Goal: Transaction & Acquisition: Purchase product/service

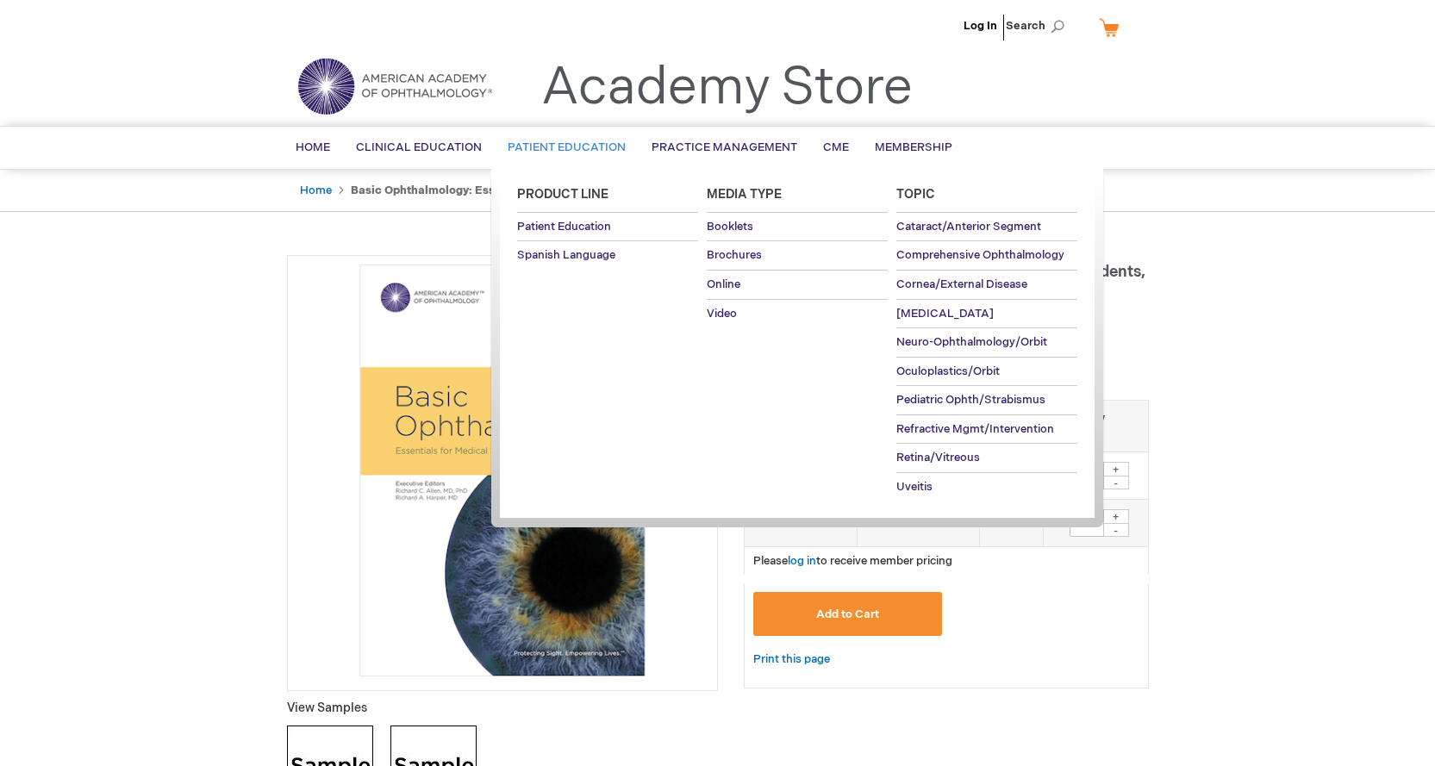
click at [756, 438] on ul "Product Line Patient Education Spanish Language Media Type Booklets Brochures O…" at bounding box center [797, 346] width 612 height 354
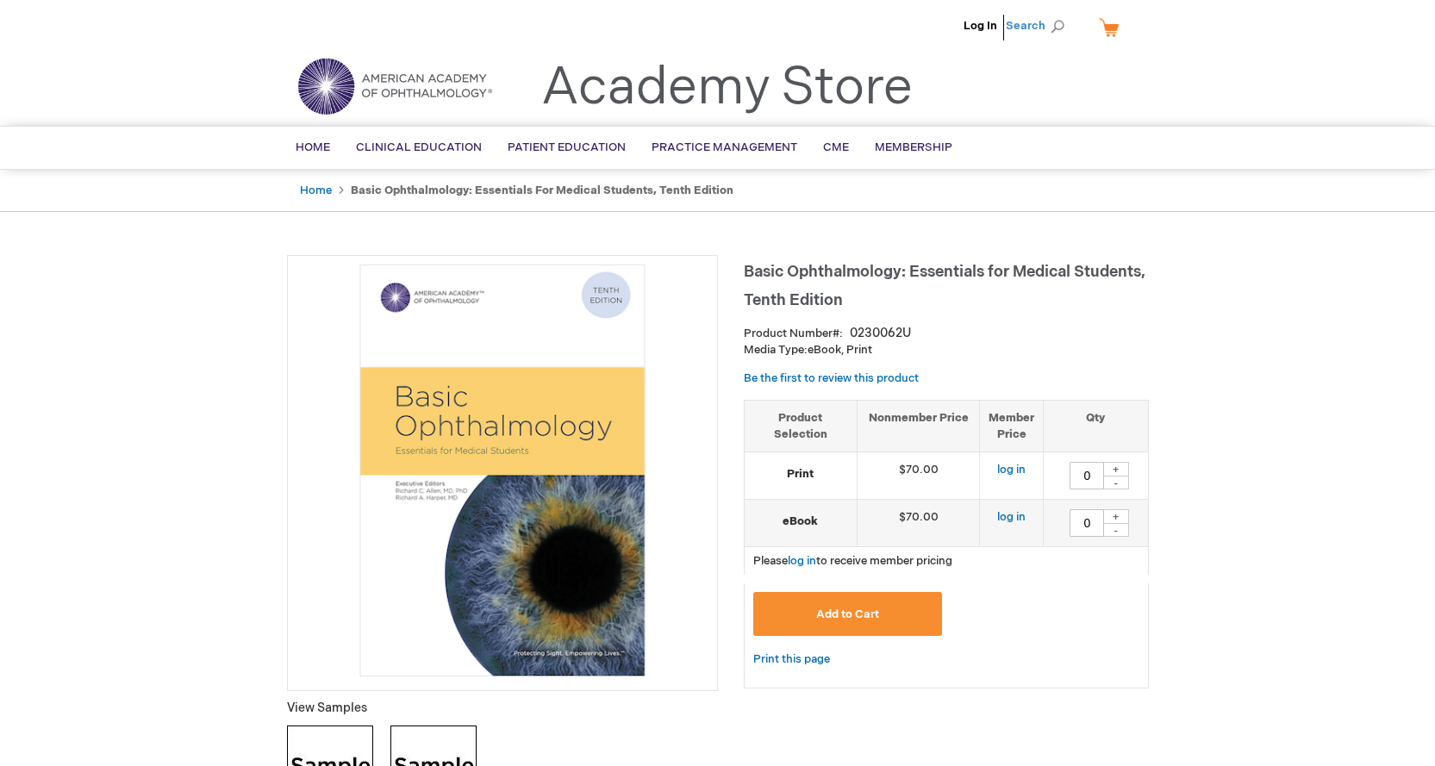
click at [1045, 29] on span "Search" at bounding box center [1039, 26] width 66 height 34
click at [962, 32] on input "Search" at bounding box center [958, 27] width 178 height 28
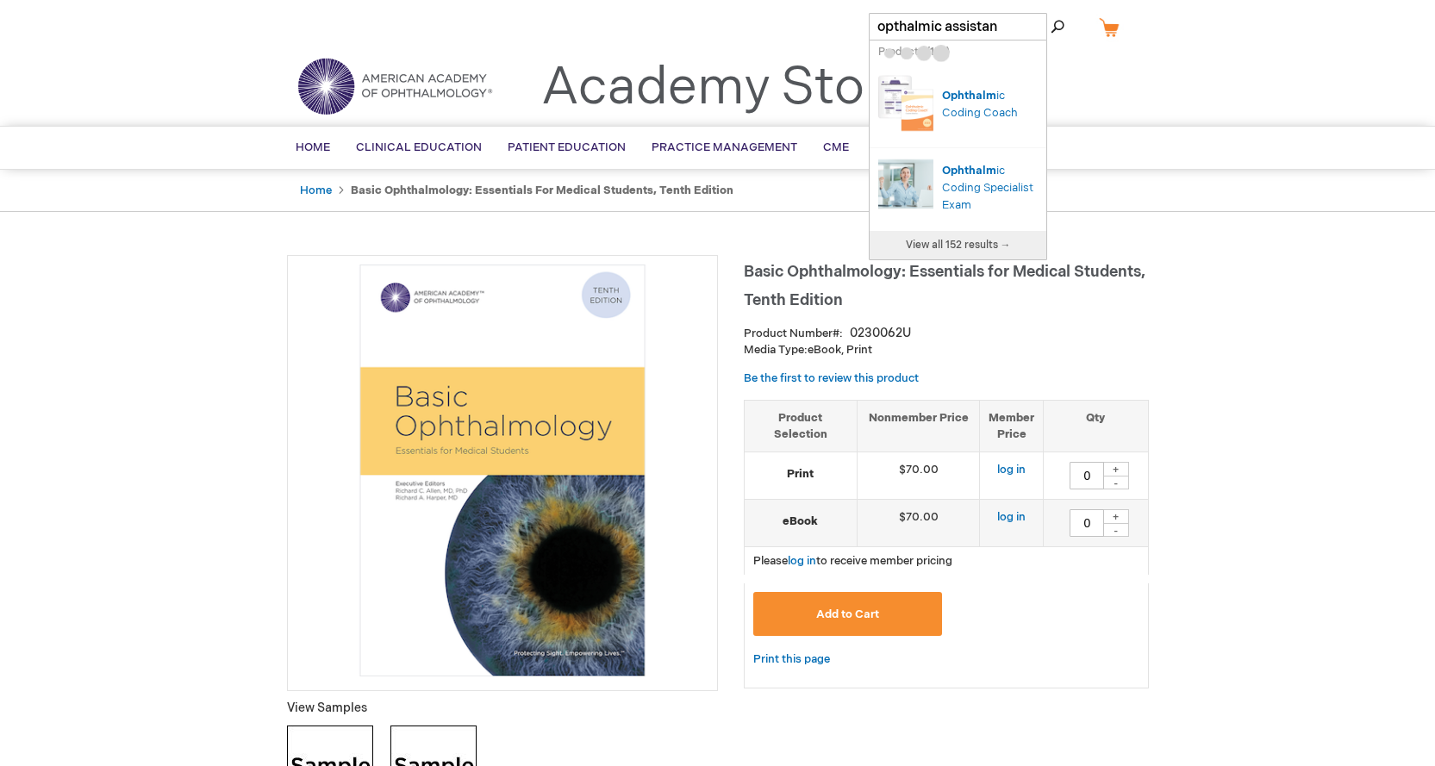
type input "opthalmic assistant"
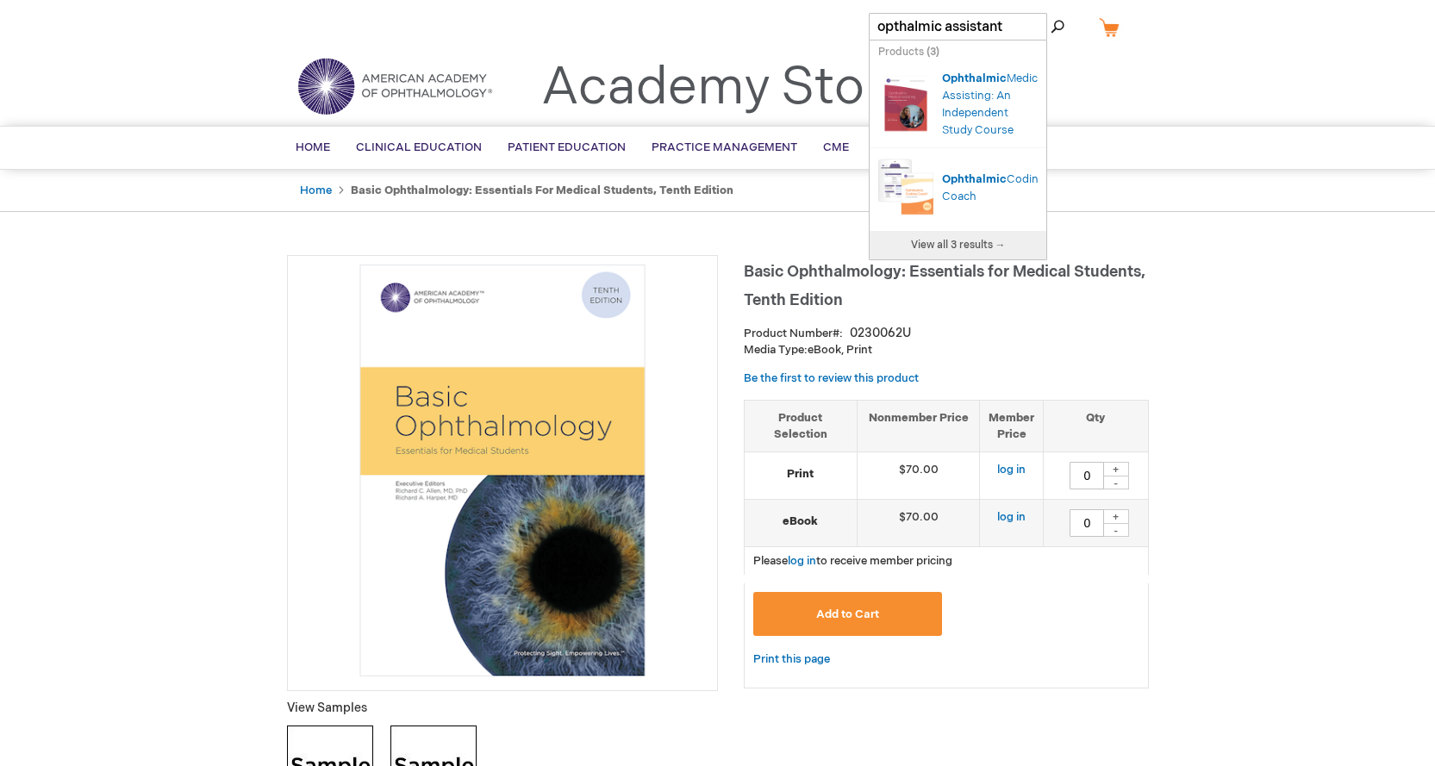
click at [916, 121] on img "Search Autocomplete Result" at bounding box center [905, 103] width 55 height 69
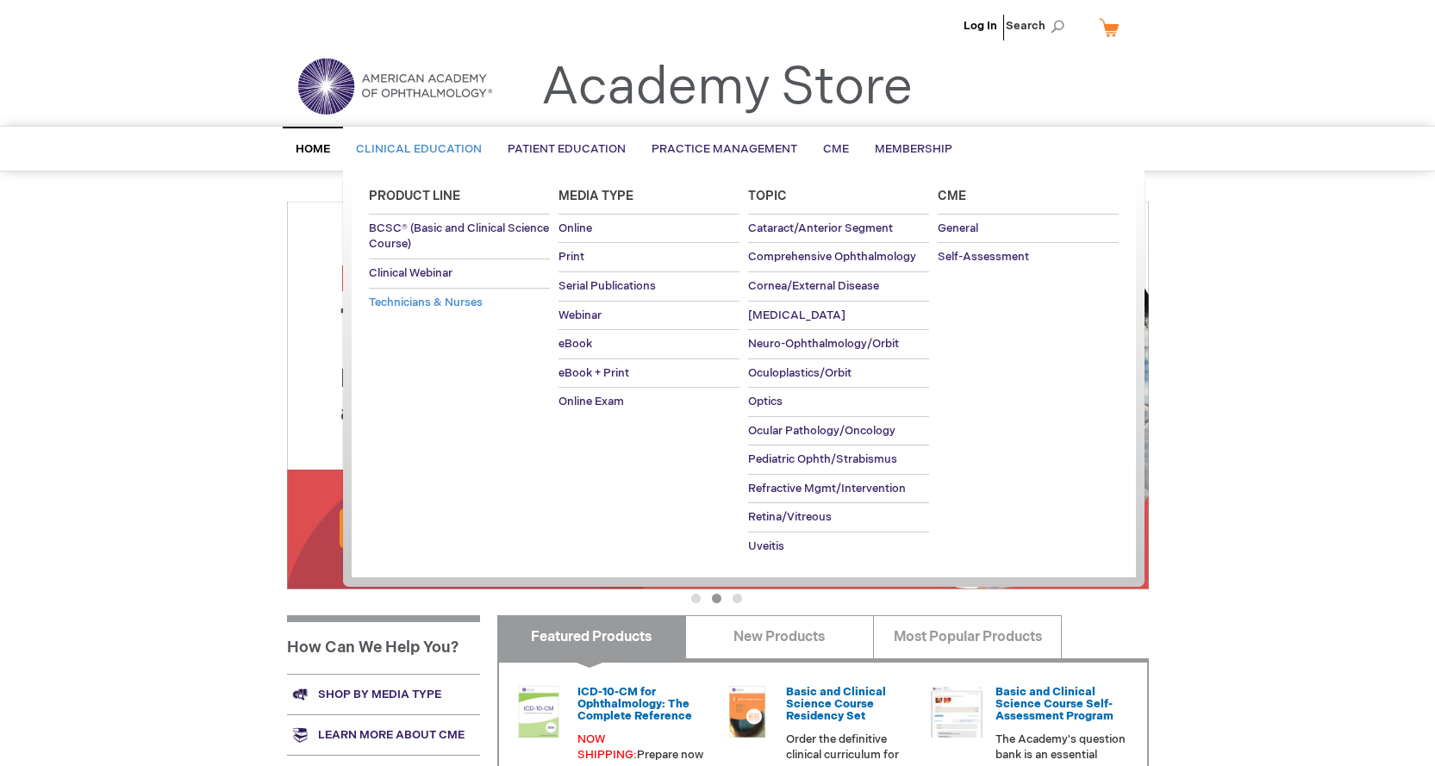
click at [454, 303] on span "Technicians & Nurses" at bounding box center [426, 303] width 114 height 14
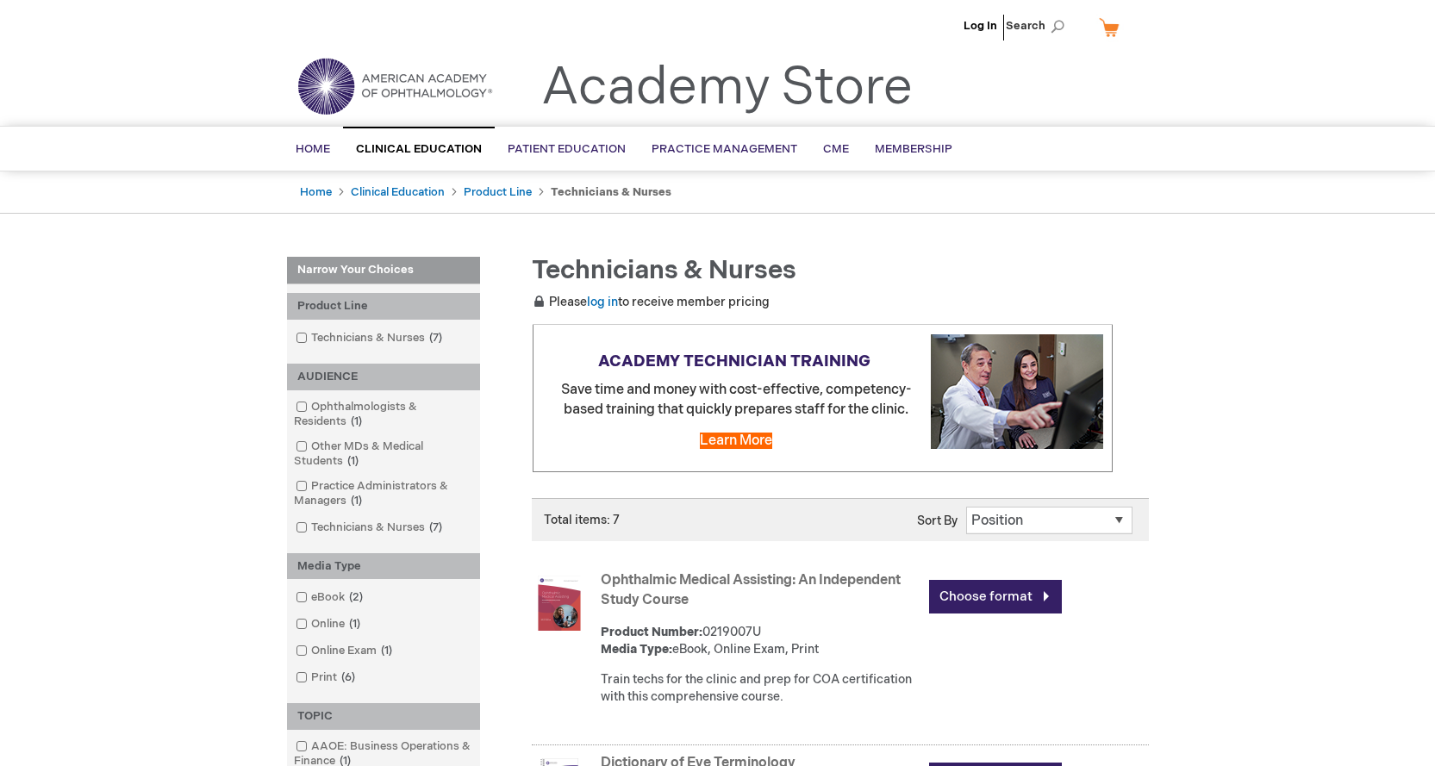
click at [1033, 28] on span "Search" at bounding box center [1039, 26] width 66 height 34
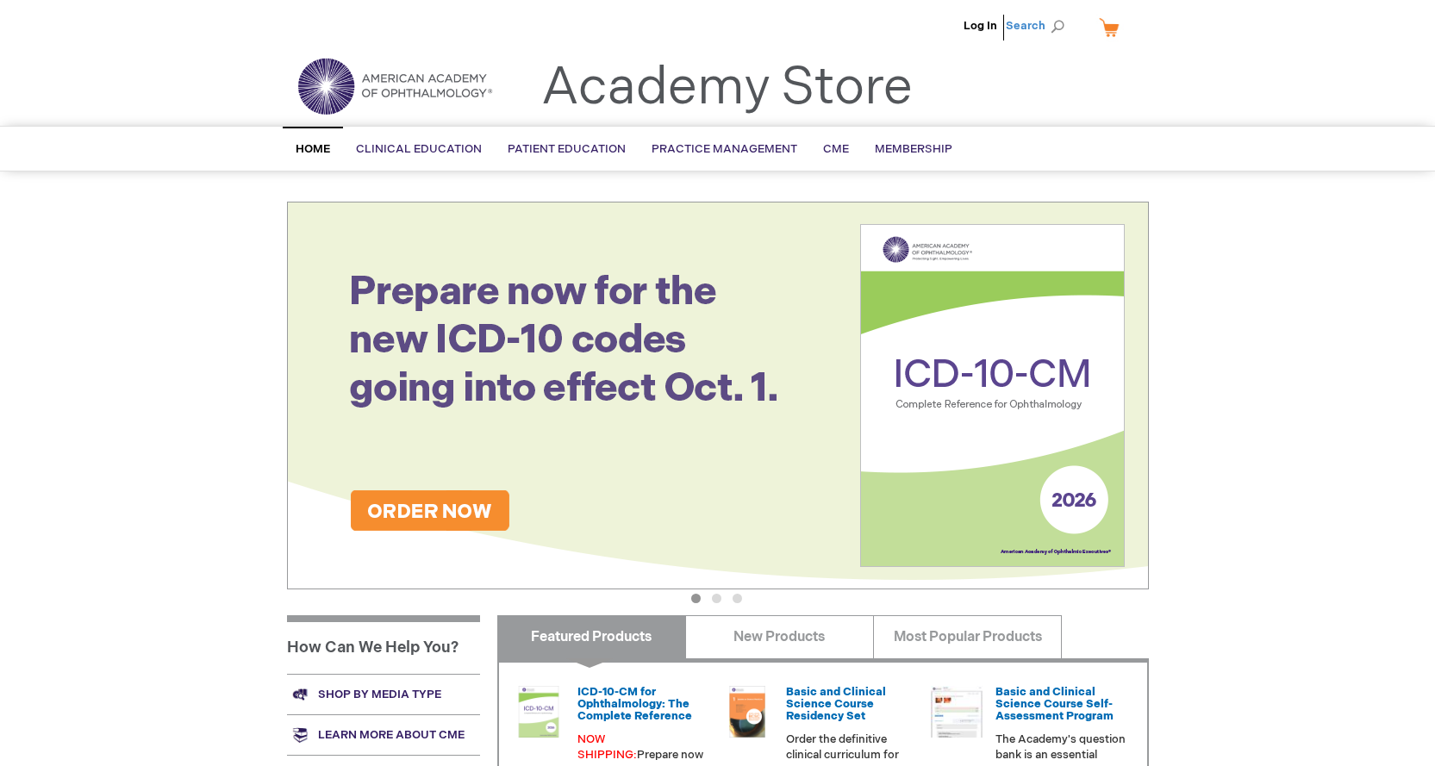
click at [1038, 30] on span "Search" at bounding box center [1039, 26] width 66 height 34
click at [962, 28] on input "Search" at bounding box center [958, 27] width 178 height 28
drag, startPoint x: 1327, startPoint y: 277, endPoint x: 1029, endPoint y: 132, distance: 330.8
click at [1325, 277] on div "Log In Search My Cart CLOSE RECENTLY ADDED ITEM(S) Close There are no items in …" at bounding box center [717, 607] width 1435 height 1214
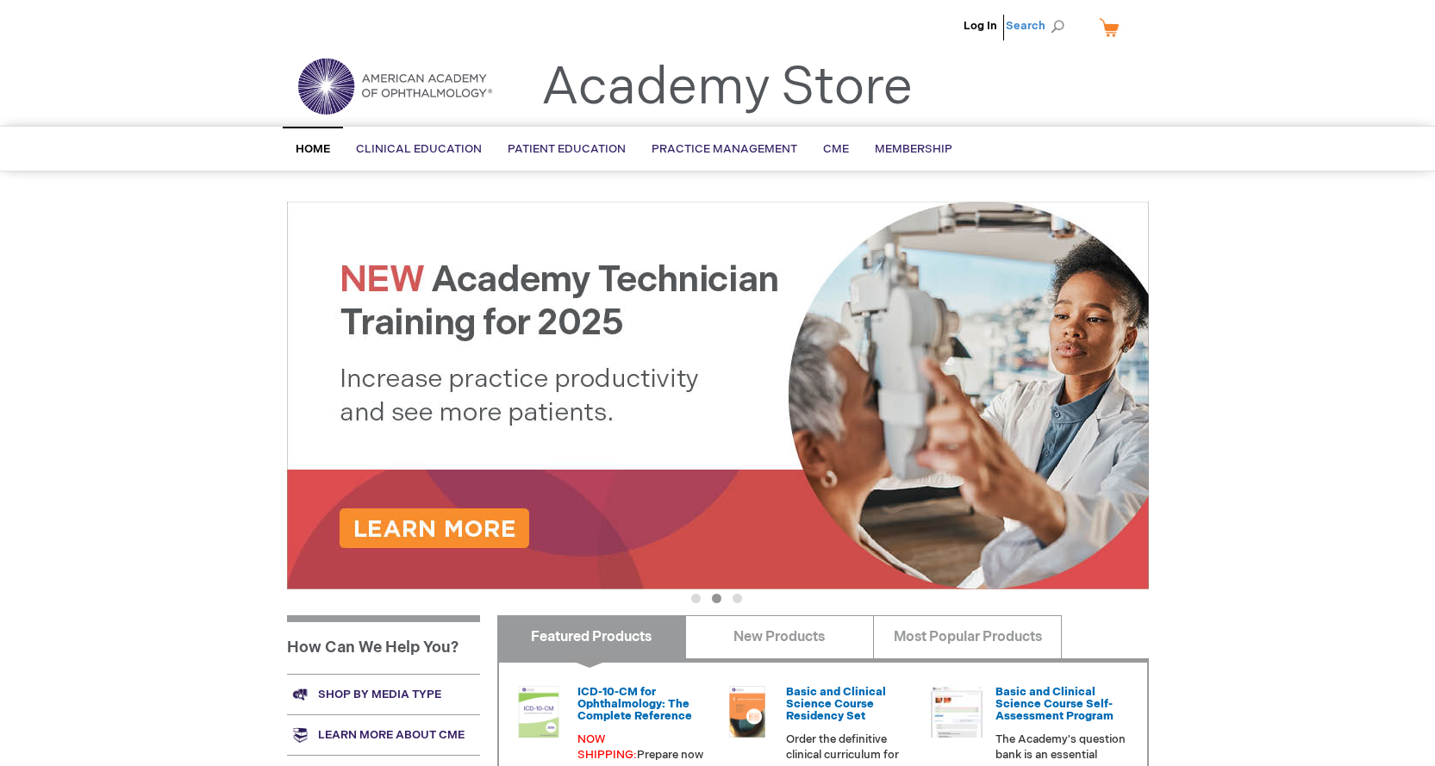
click at [1048, 23] on span "Search" at bounding box center [1039, 26] width 66 height 34
click at [947, 24] on input "Search" at bounding box center [958, 27] width 178 height 28
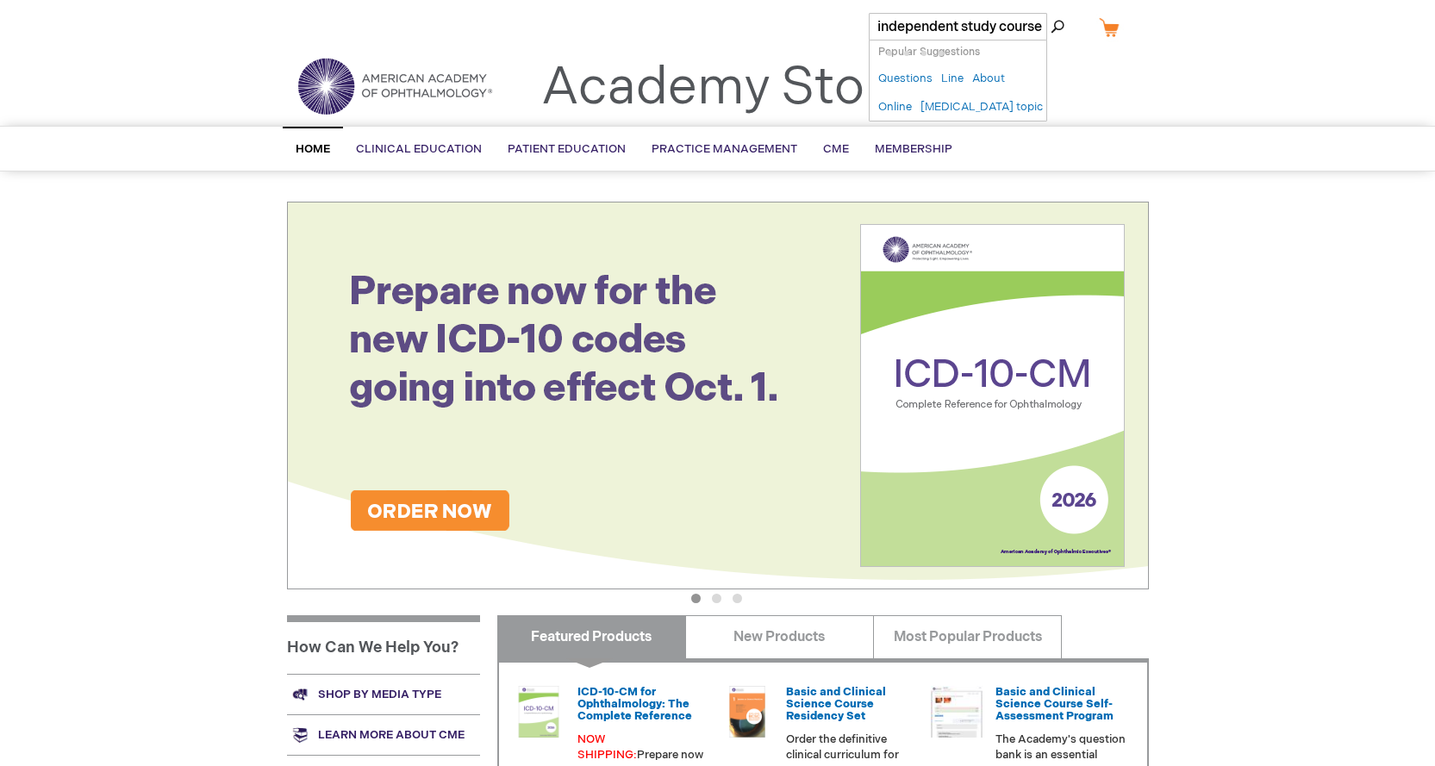
type input "independent study course"
click at [1051, 13] on button "Search" at bounding box center [1058, 27] width 14 height 28
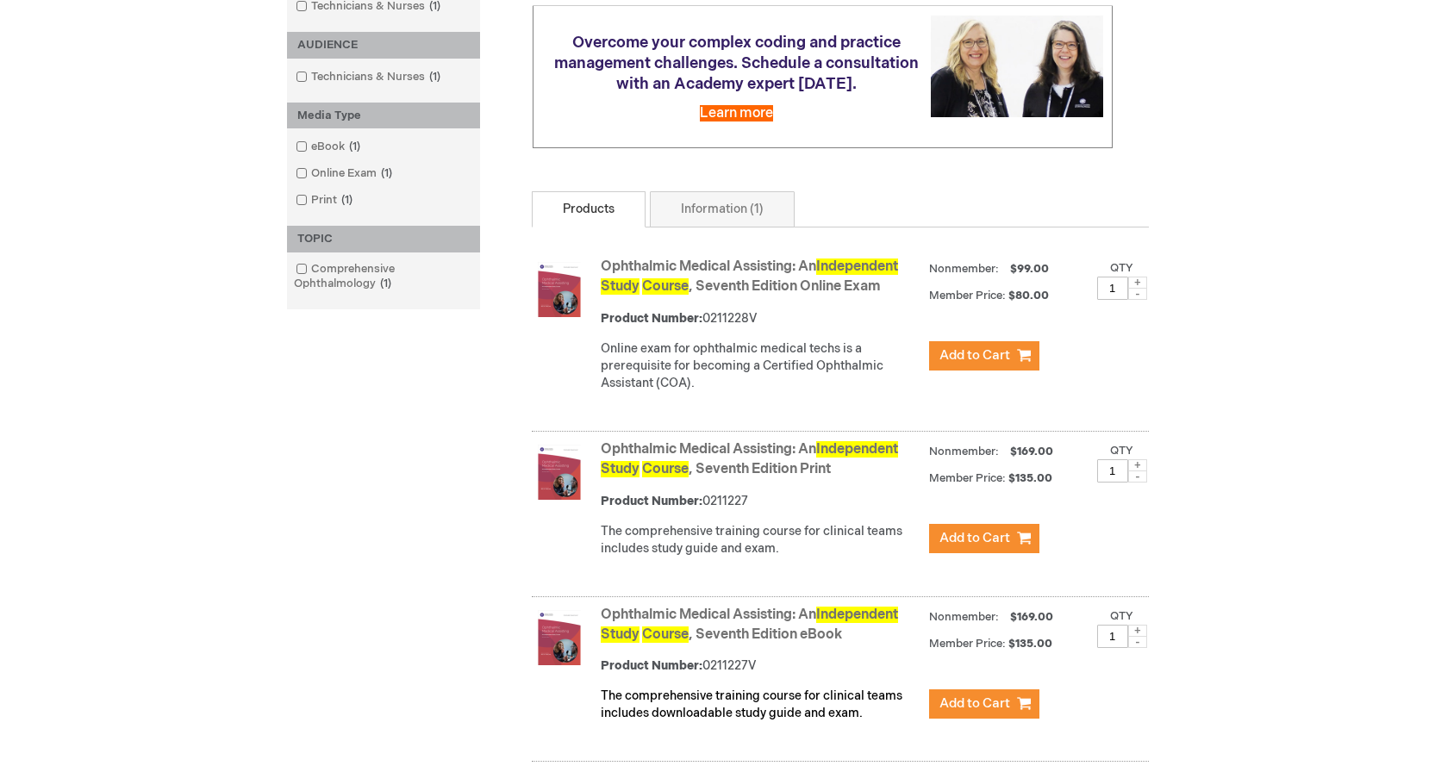
scroll to position [345, 0]
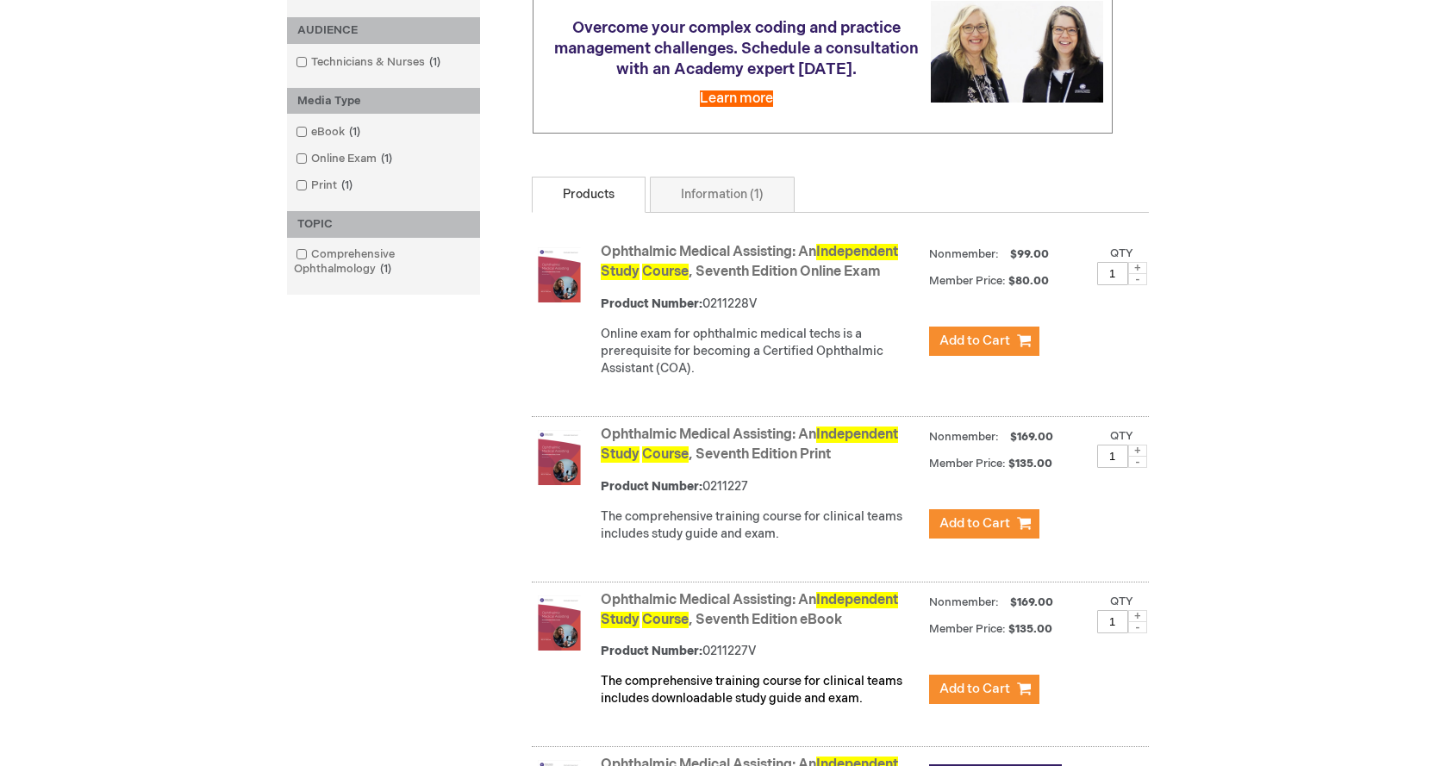
click at [552, 300] on img at bounding box center [559, 274] width 55 height 55
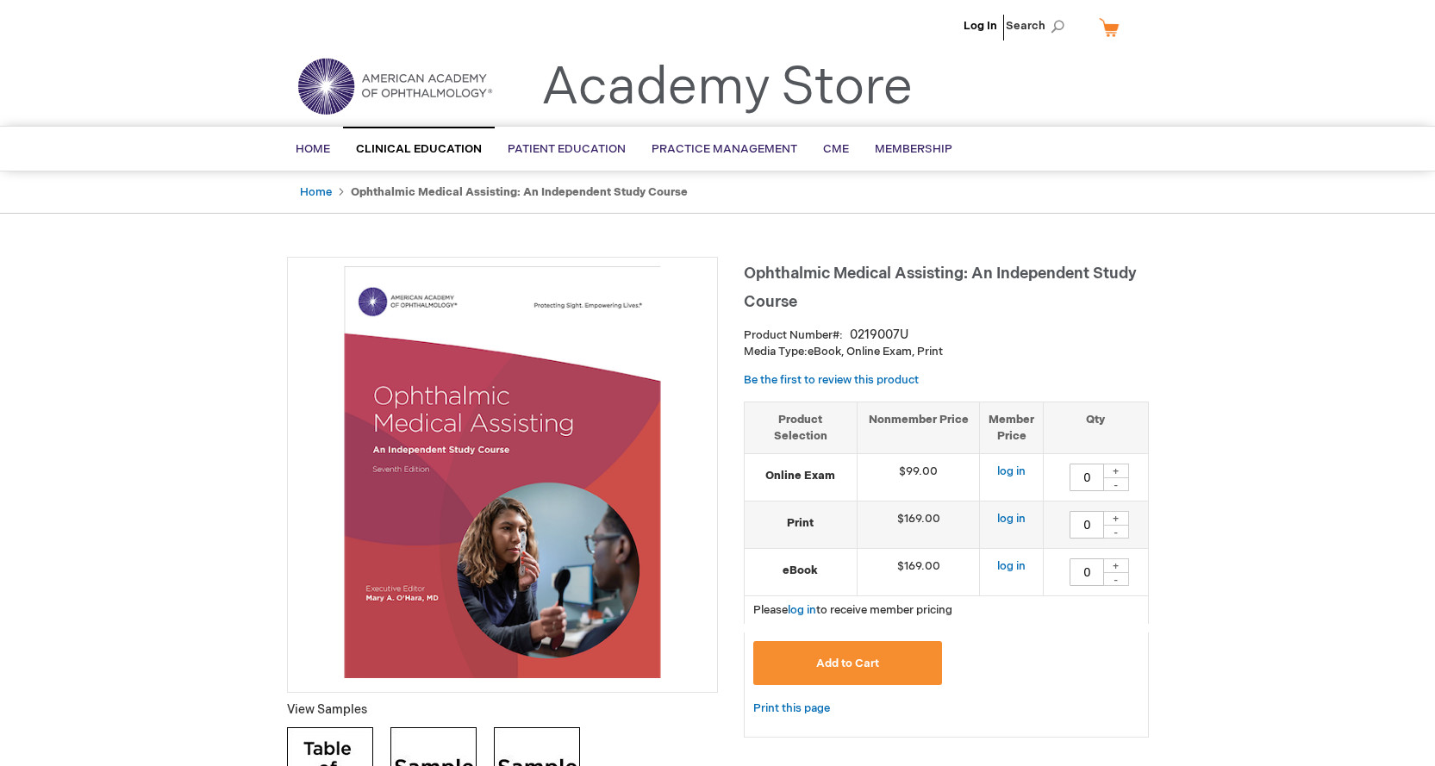
click at [1114, 515] on div "+" at bounding box center [1116, 518] width 26 height 15
type input "1"
click at [1012, 520] on link "log in" at bounding box center [1011, 519] width 28 height 14
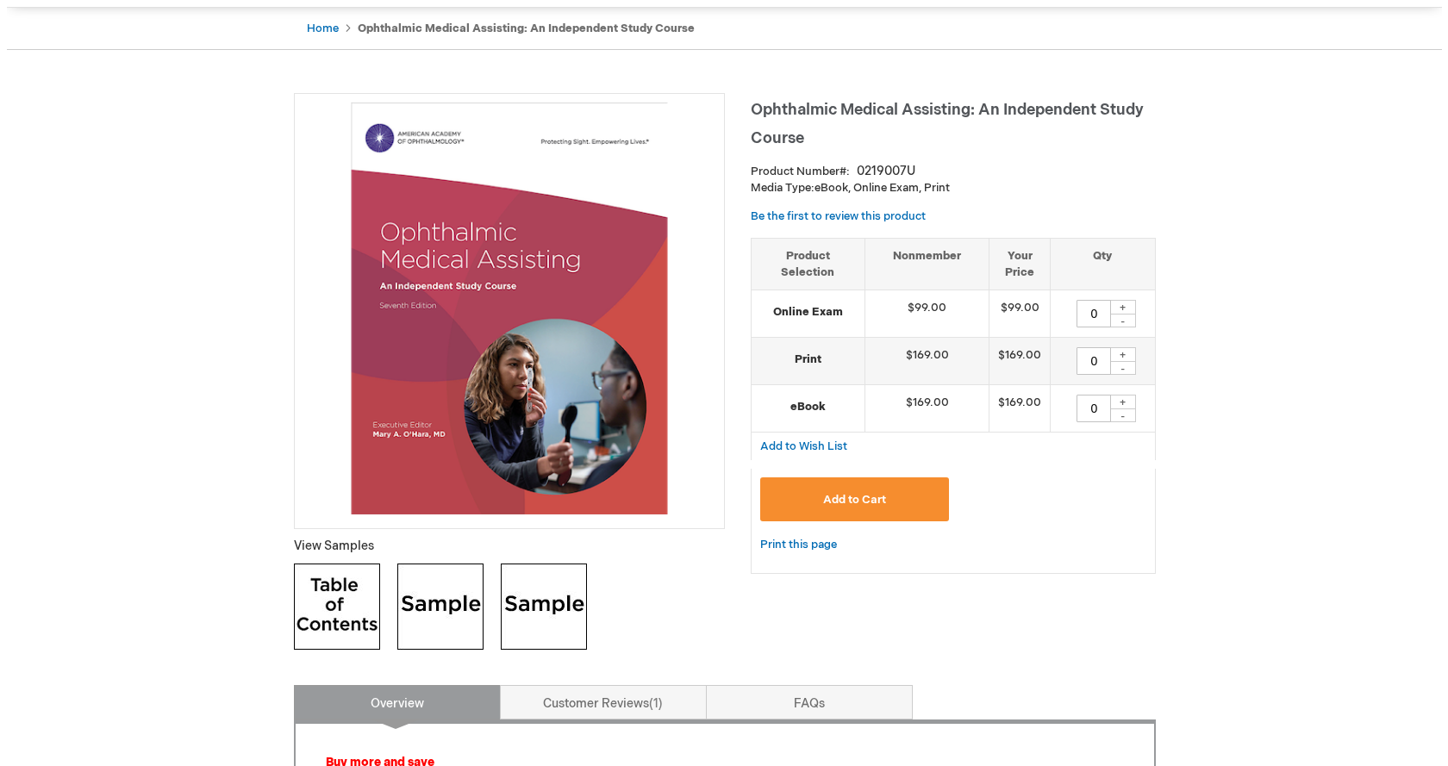
scroll to position [345, 0]
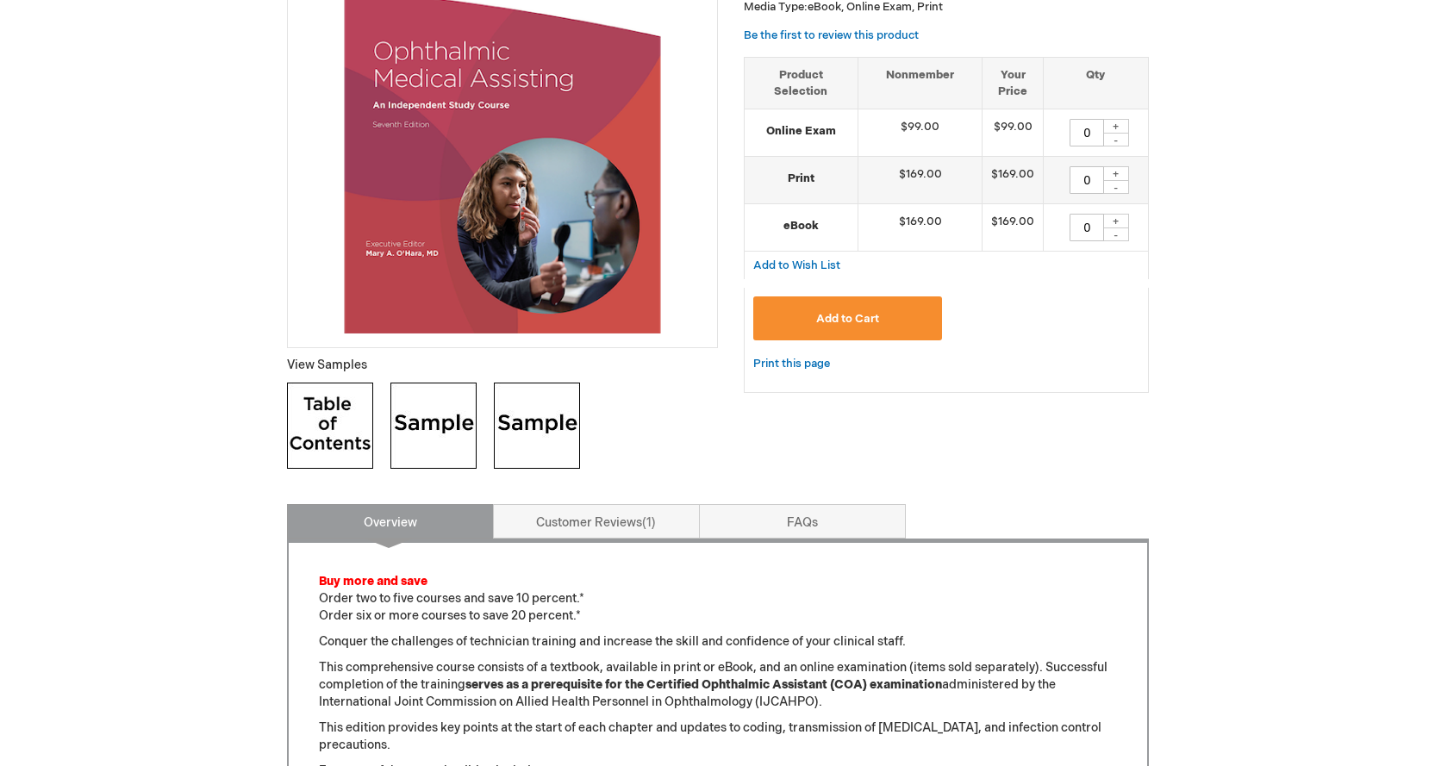
click at [1122, 176] on div "+" at bounding box center [1116, 173] width 26 height 15
type input "1"
click at [867, 326] on span "Add to Cart" at bounding box center [847, 319] width 63 height 14
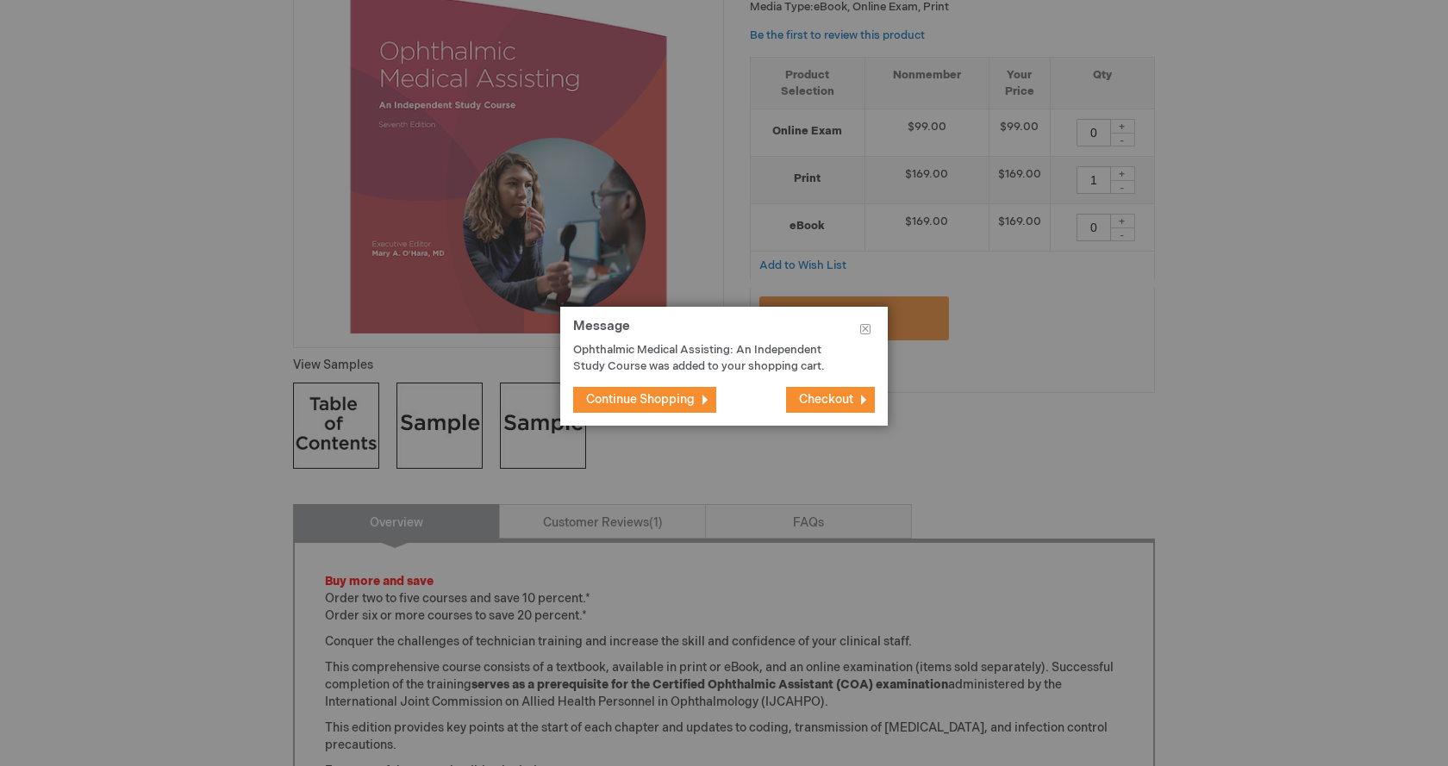
click at [805, 396] on span "Checkout" at bounding box center [826, 399] width 54 height 15
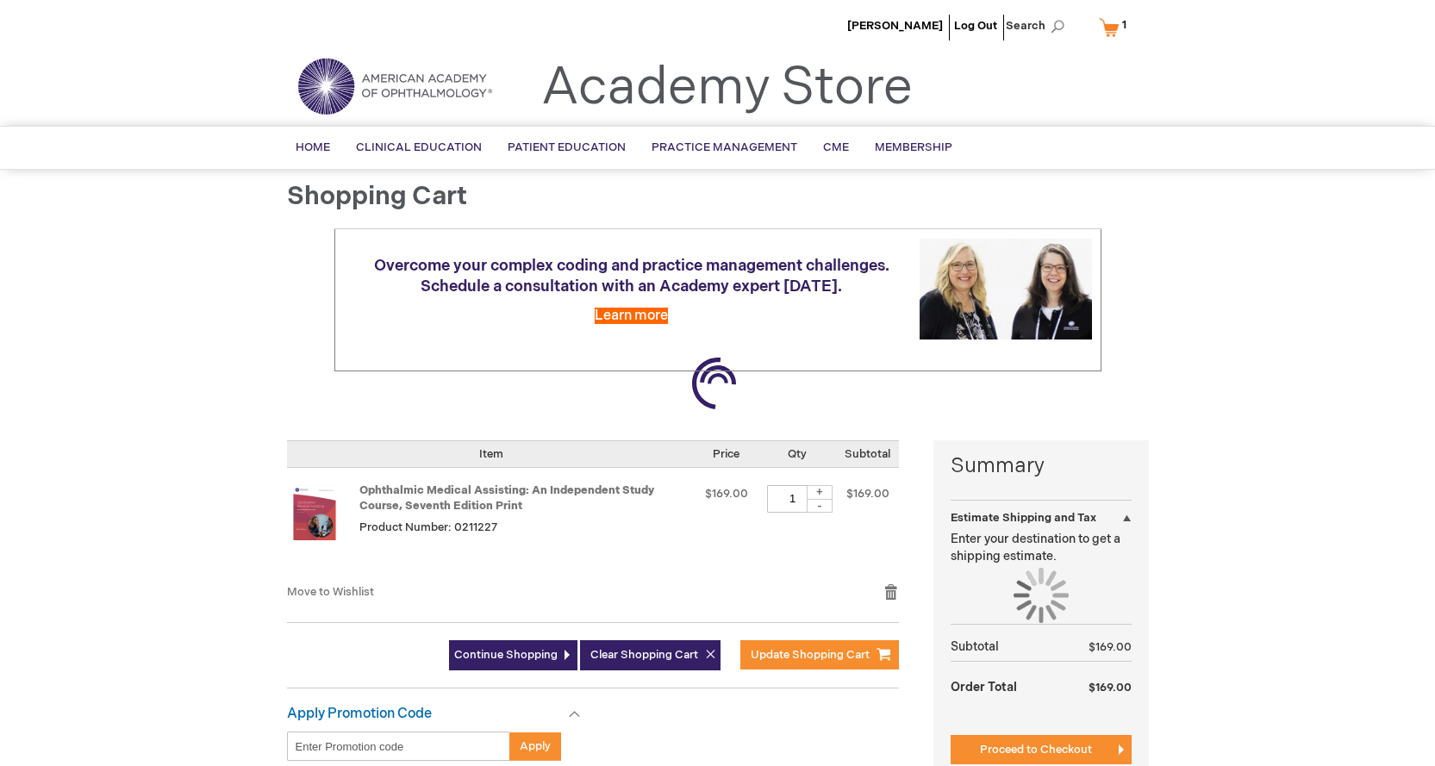
select select "US"
select select "5"
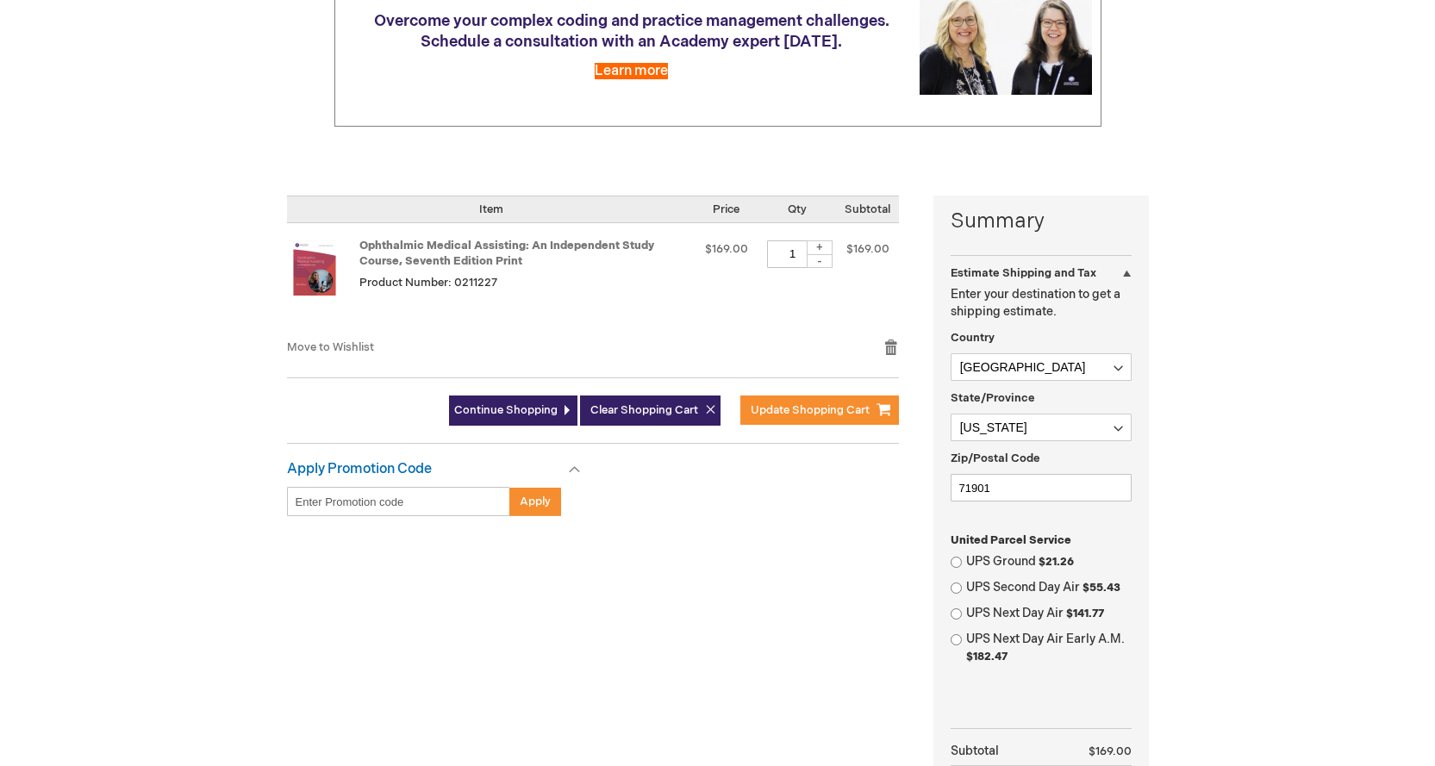
scroll to position [345, 0]
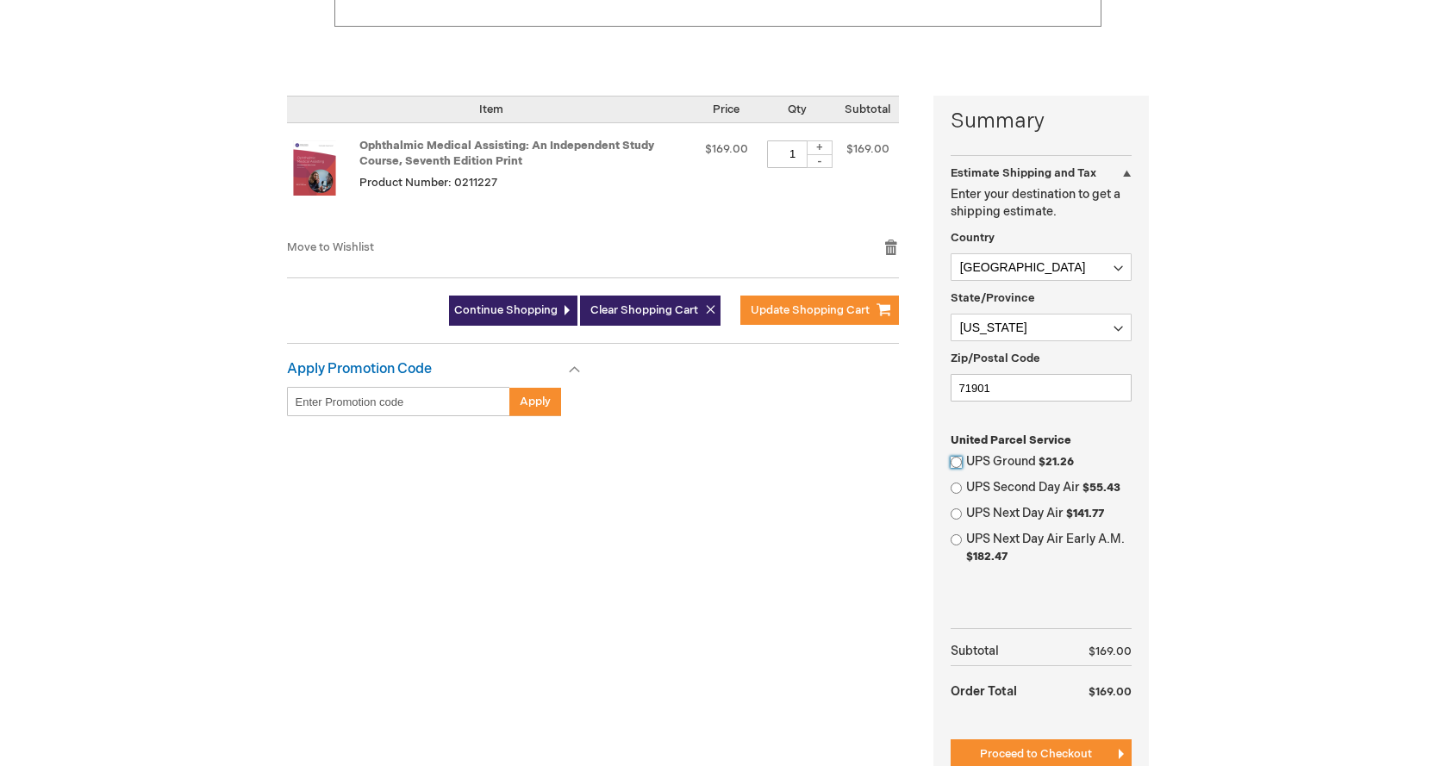
click at [960, 464] on input "UPS Ground $21.26" at bounding box center [956, 462] width 11 height 11
radio input "true"
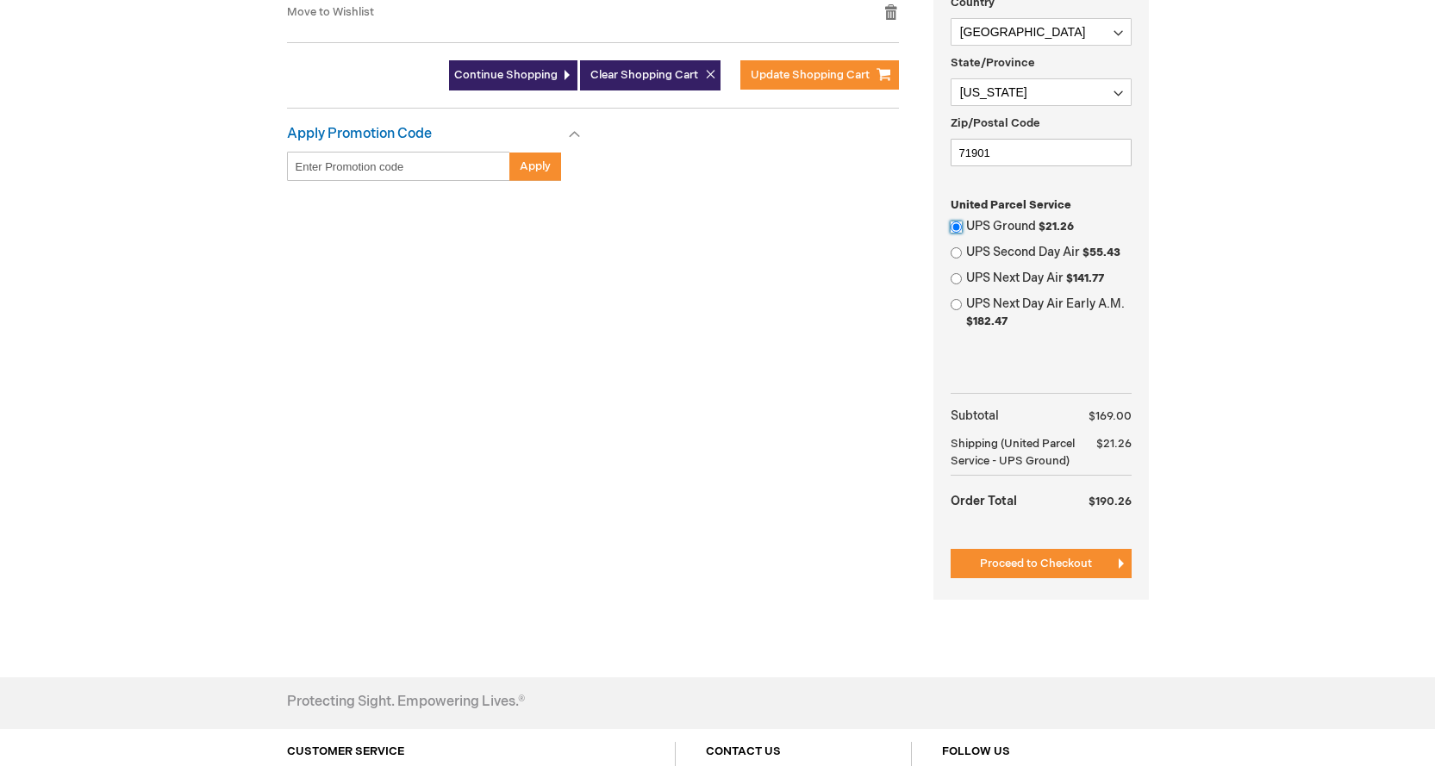
scroll to position [690, 0]
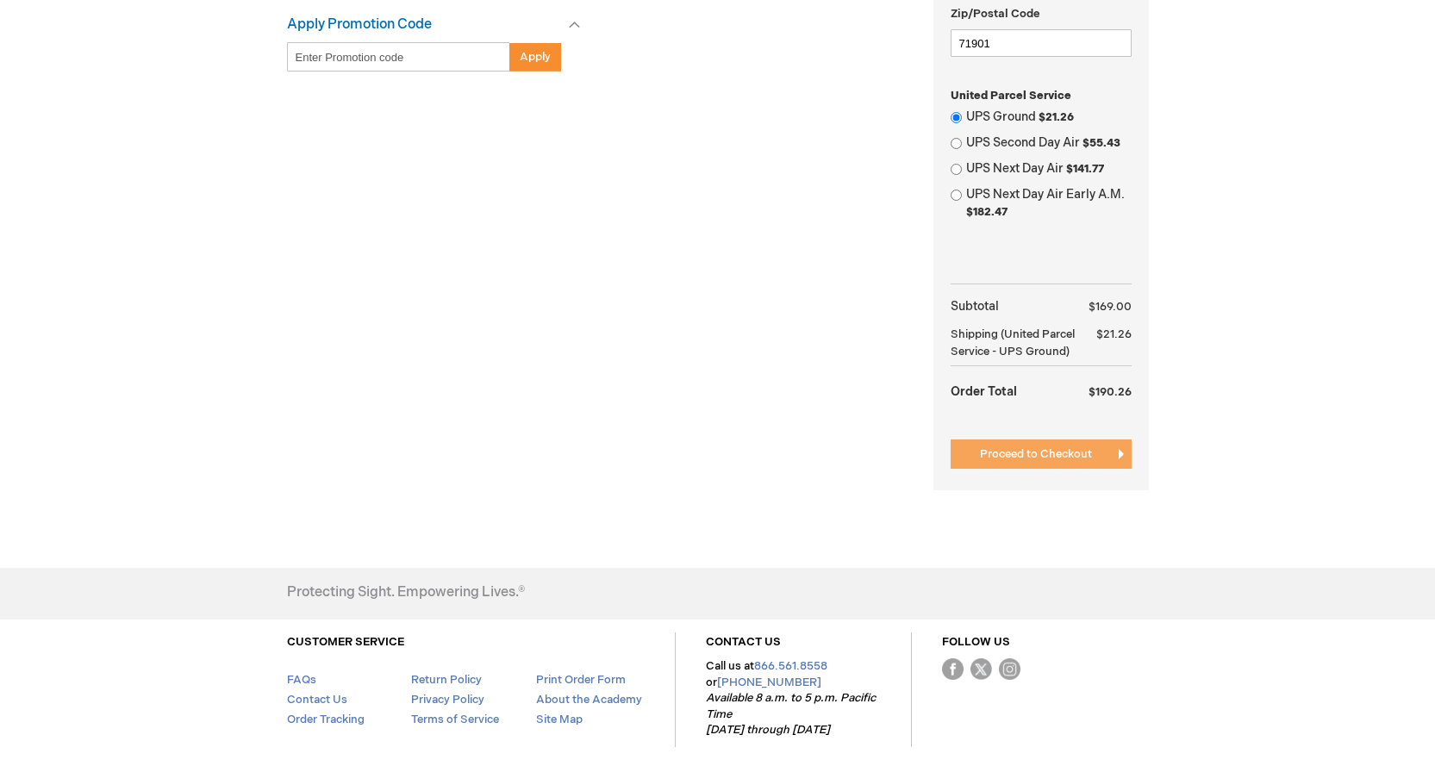
click at [1028, 456] on span "Proceed to Checkout" at bounding box center [1036, 454] width 112 height 14
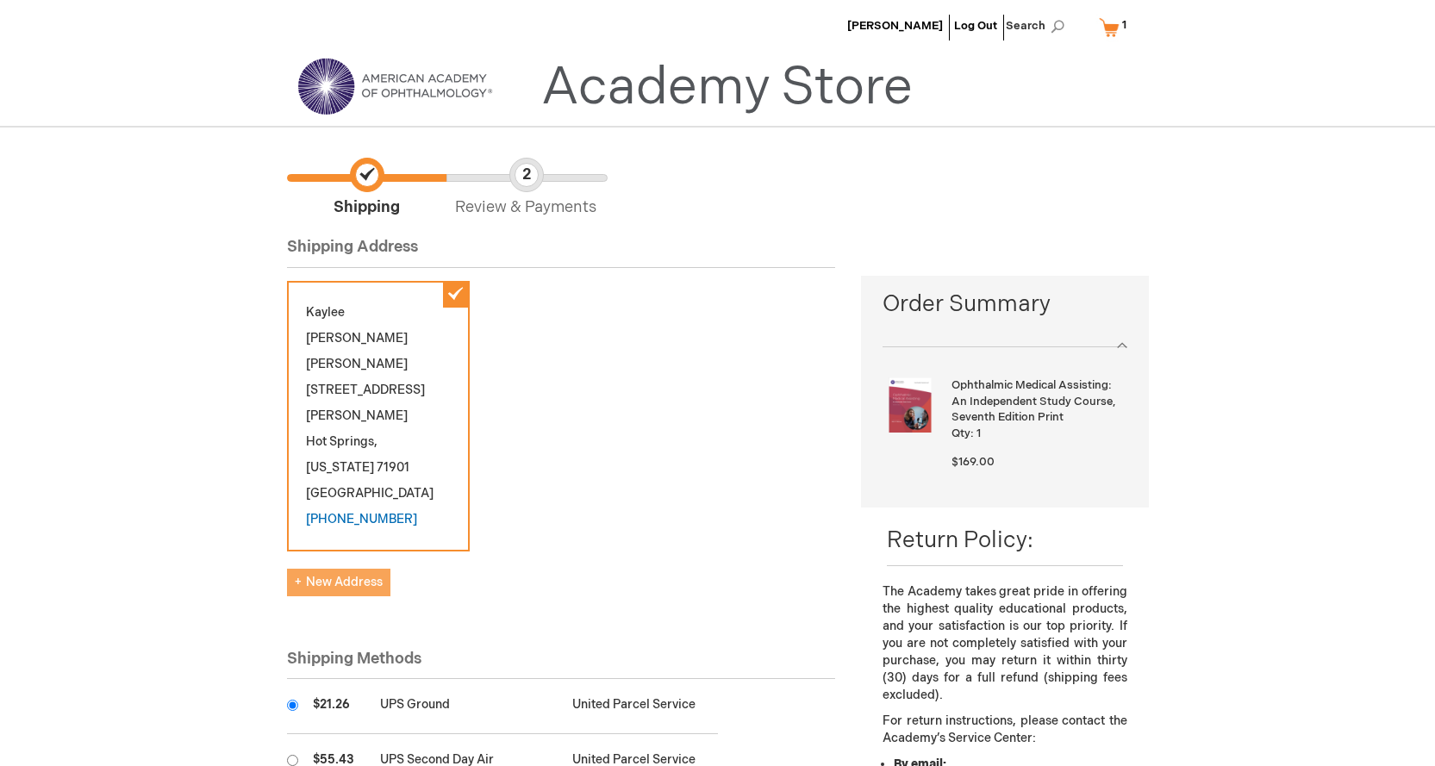
click at [354, 575] on span "New Address" at bounding box center [339, 582] width 88 height 15
select select "US"
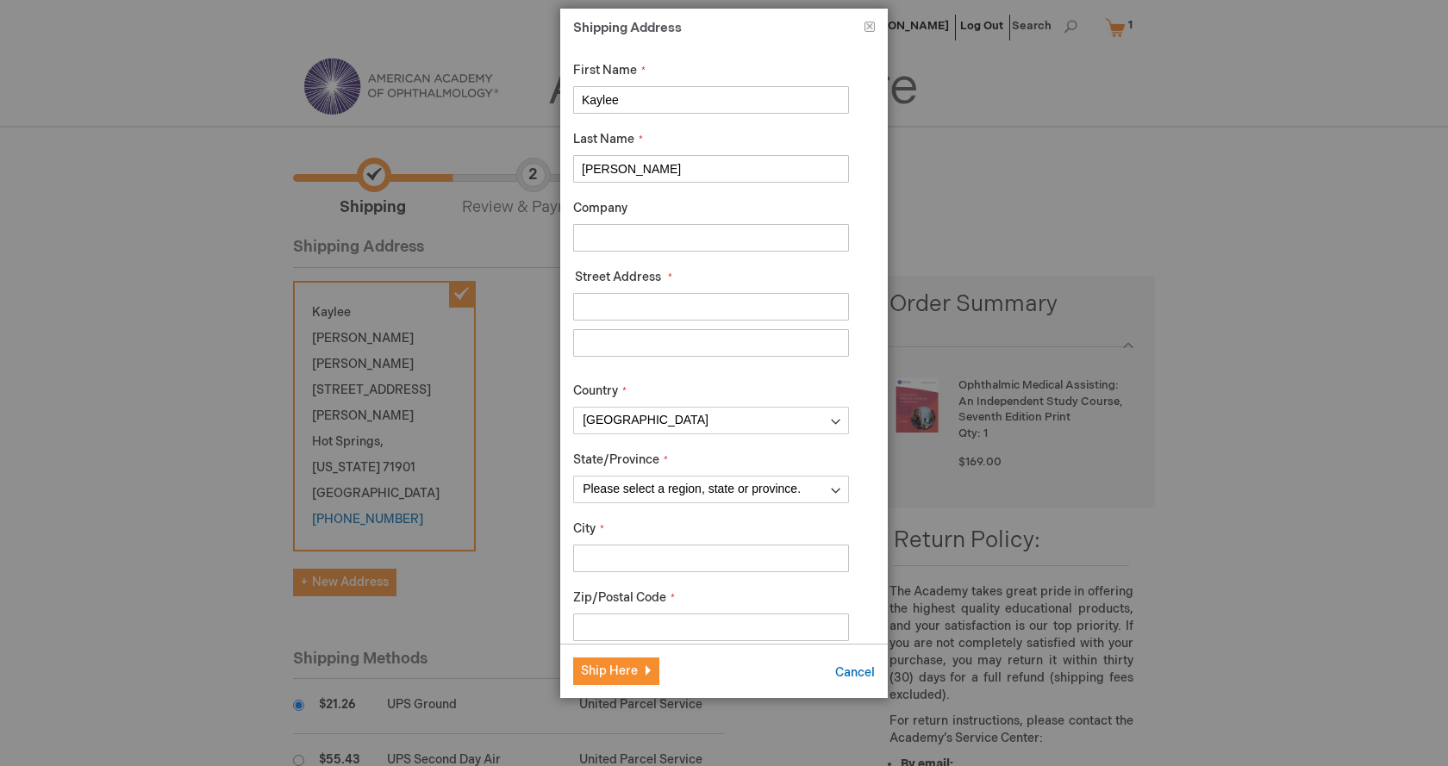
click at [661, 233] on input "Company" at bounding box center [711, 238] width 276 height 28
click at [648, 293] on input "Street Address: Line 1" at bounding box center [711, 307] width 276 height 28
type input "[STREET_ADDRESS][PERSON_NAME]"
click at [734, 562] on input "City" at bounding box center [711, 559] width 276 height 28
type input "hot springs"
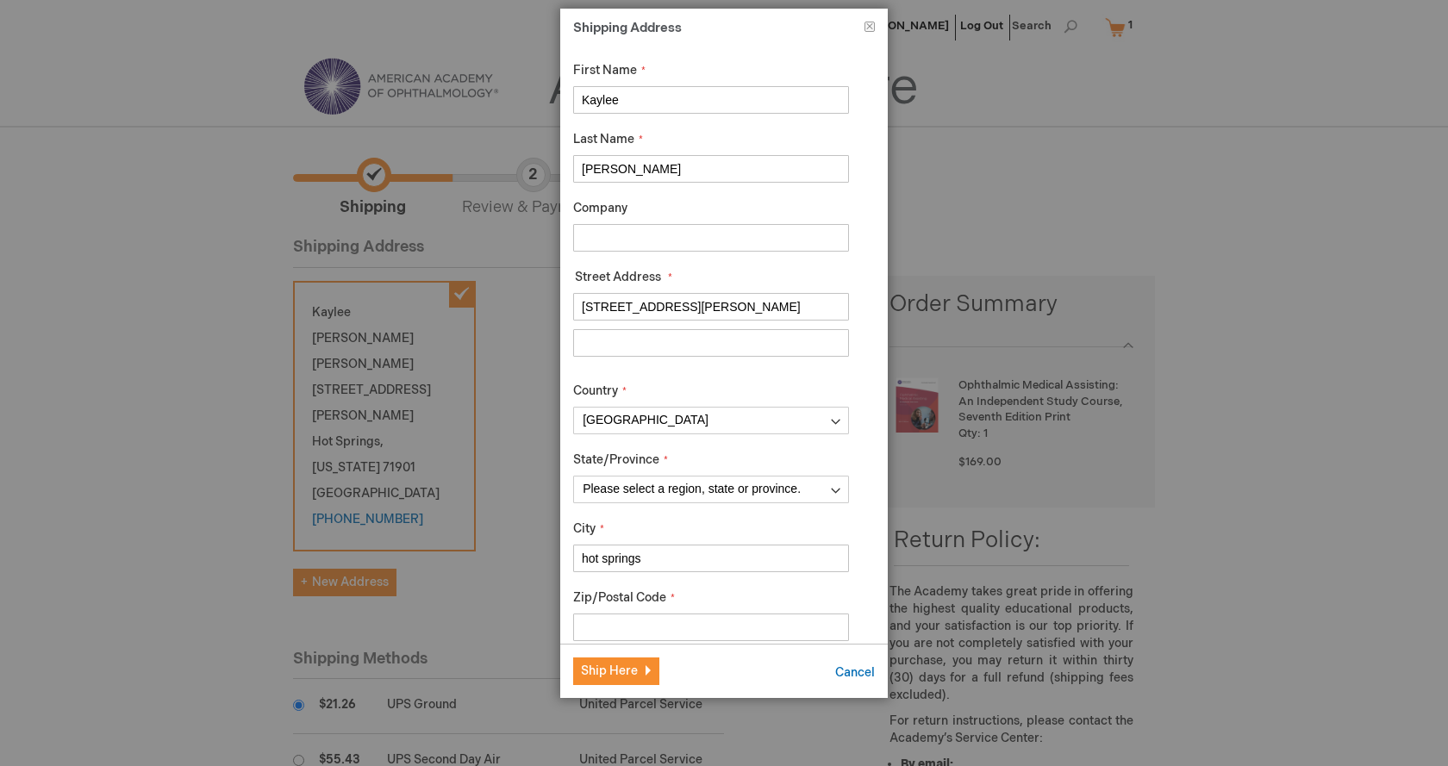
click at [662, 622] on input "Zip/Postal Code" at bounding box center [711, 628] width 276 height 28
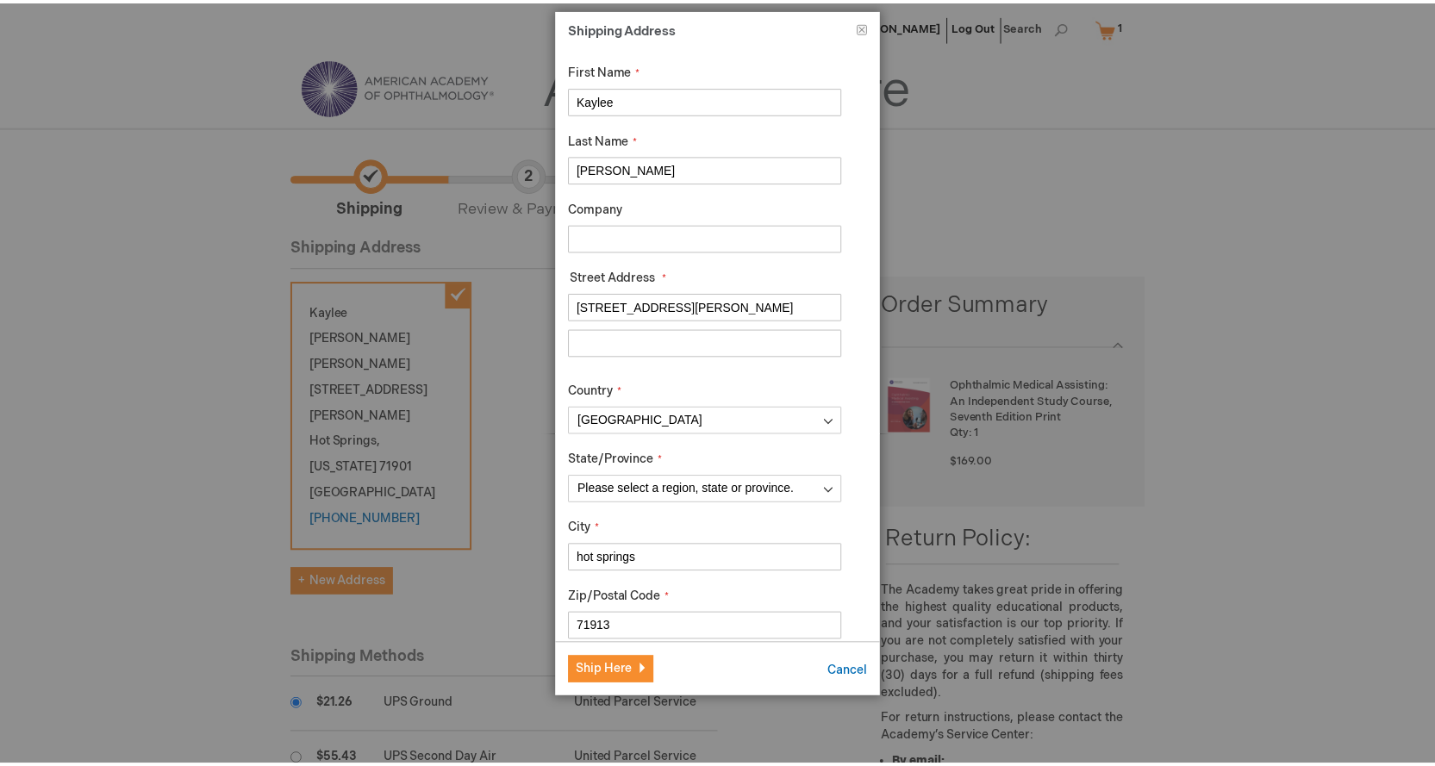
scroll to position [118, 0]
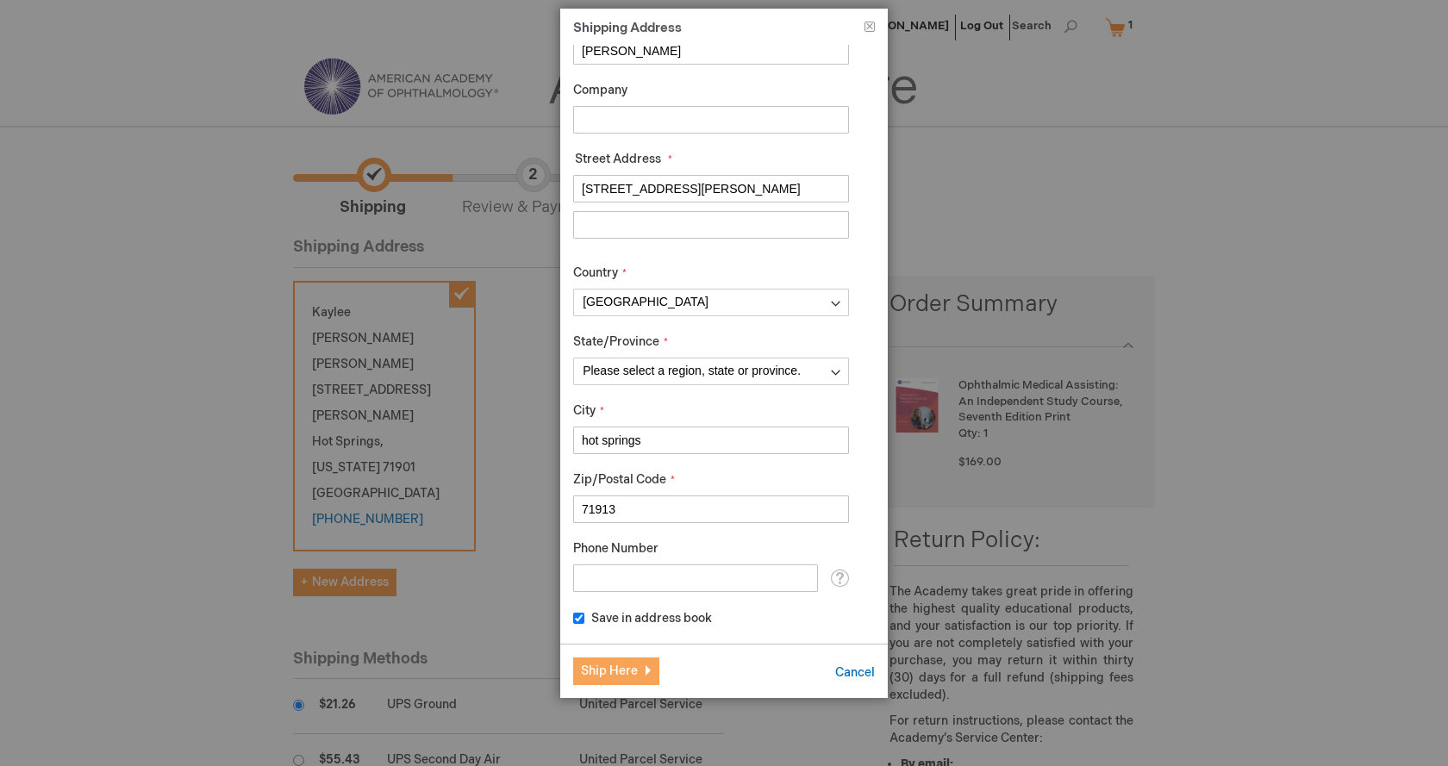
type input "71913"
click at [628, 672] on span "Ship Here" at bounding box center [609, 671] width 57 height 15
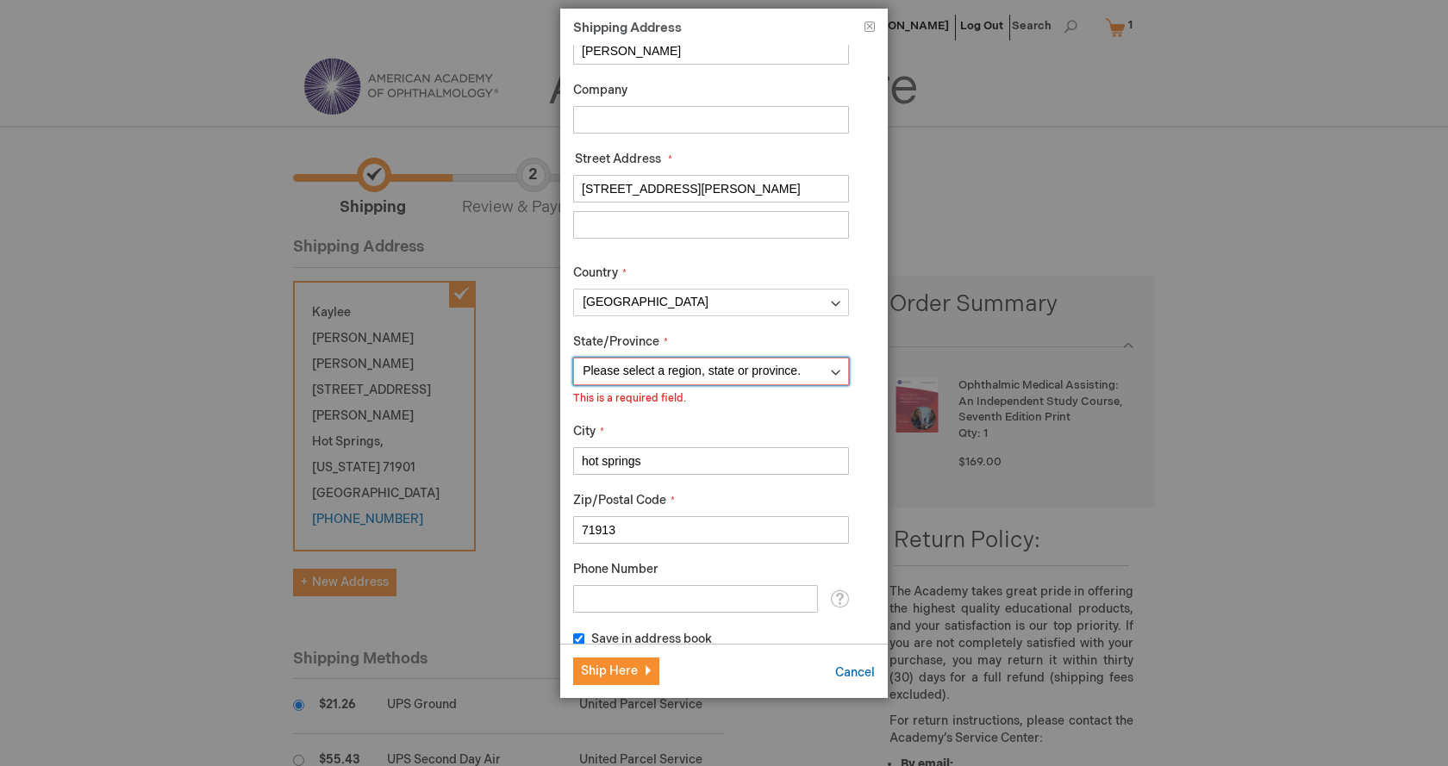
click at [787, 365] on select "Please select a region, state or province. Alabama Alaska American Samoa Arizon…" at bounding box center [711, 372] width 276 height 28
select select "5"
click at [573, 358] on select "Please select a region, state or province. Alabama Alaska American Samoa Arizon…" at bounding box center [711, 372] width 276 height 28
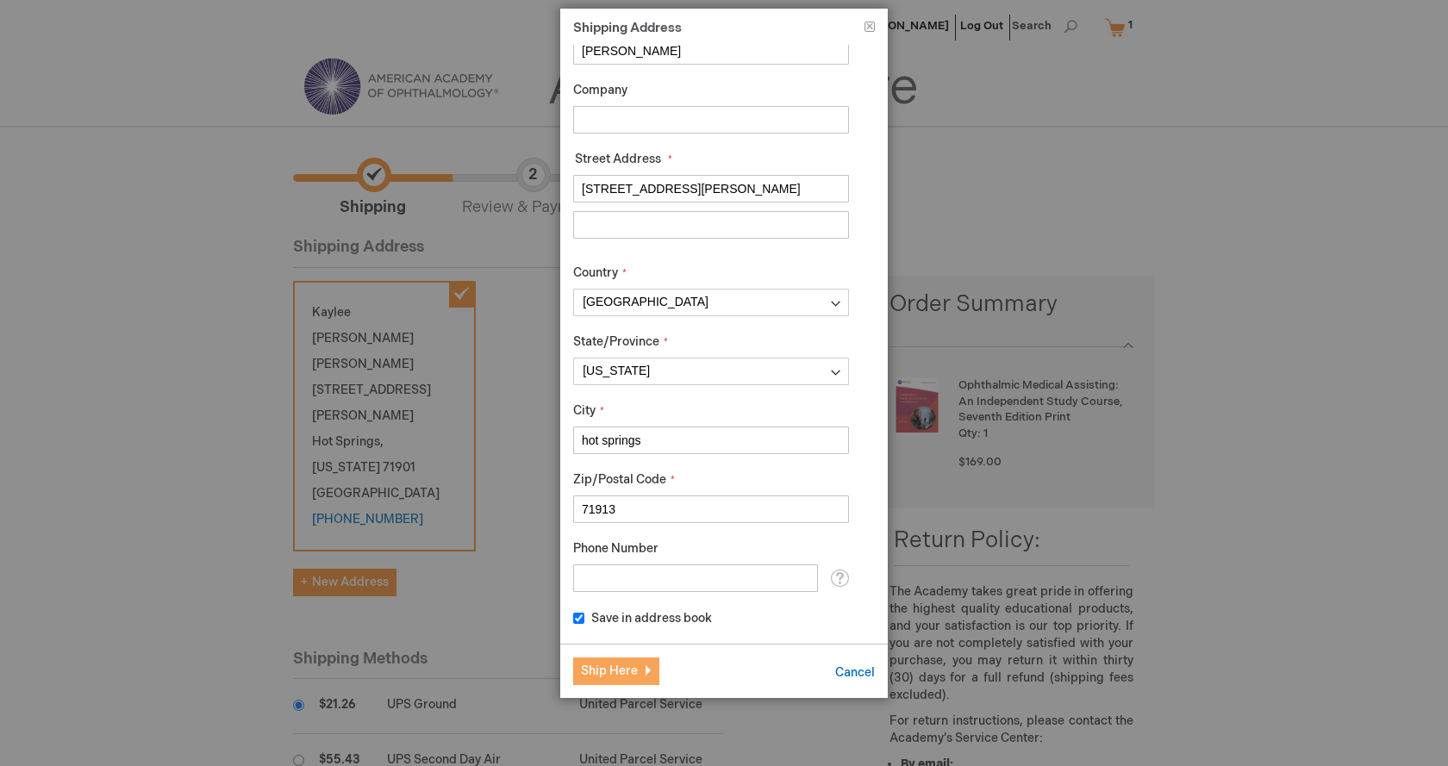
click at [614, 680] on button "Ship Here" at bounding box center [616, 672] width 86 height 28
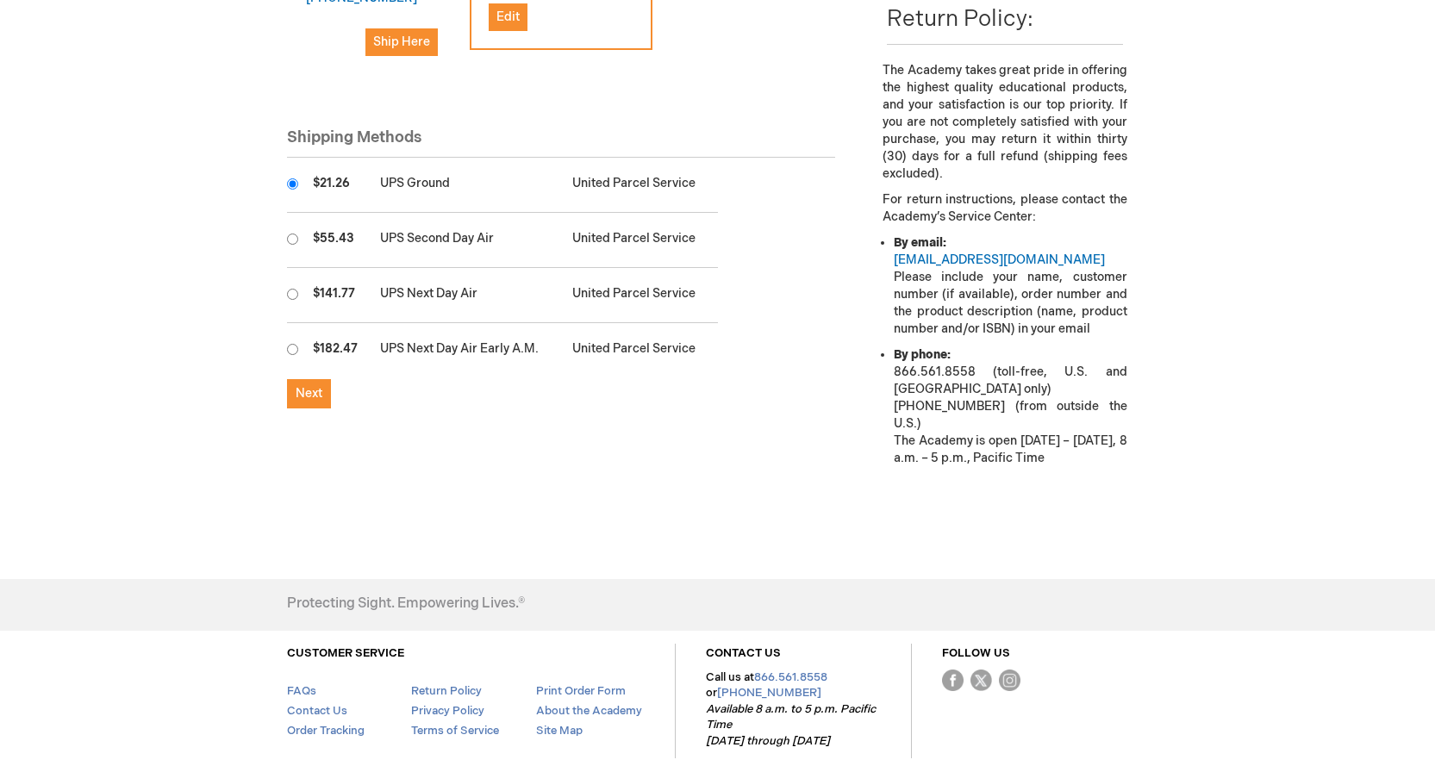
scroll to position [590, 0]
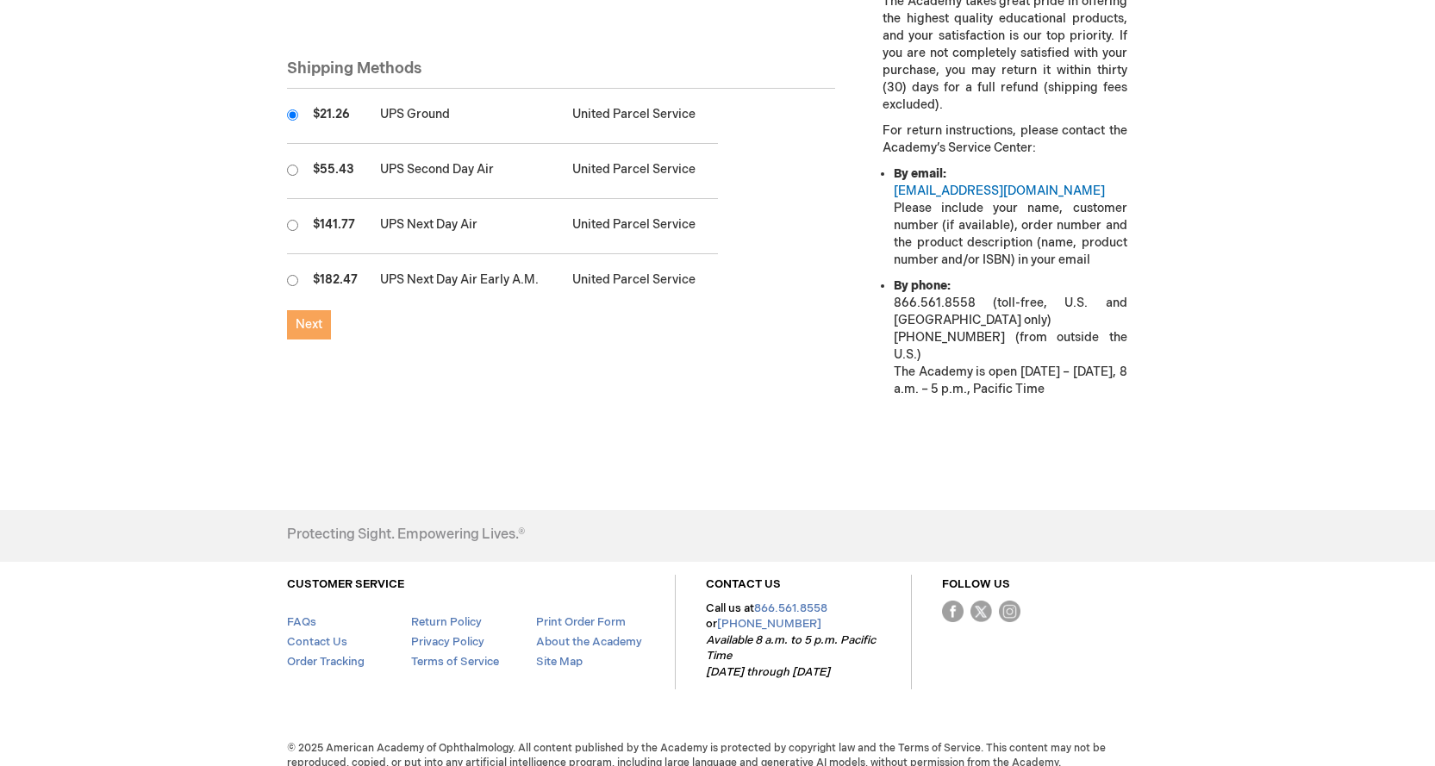
click at [307, 317] on span "Next" at bounding box center [309, 324] width 27 height 15
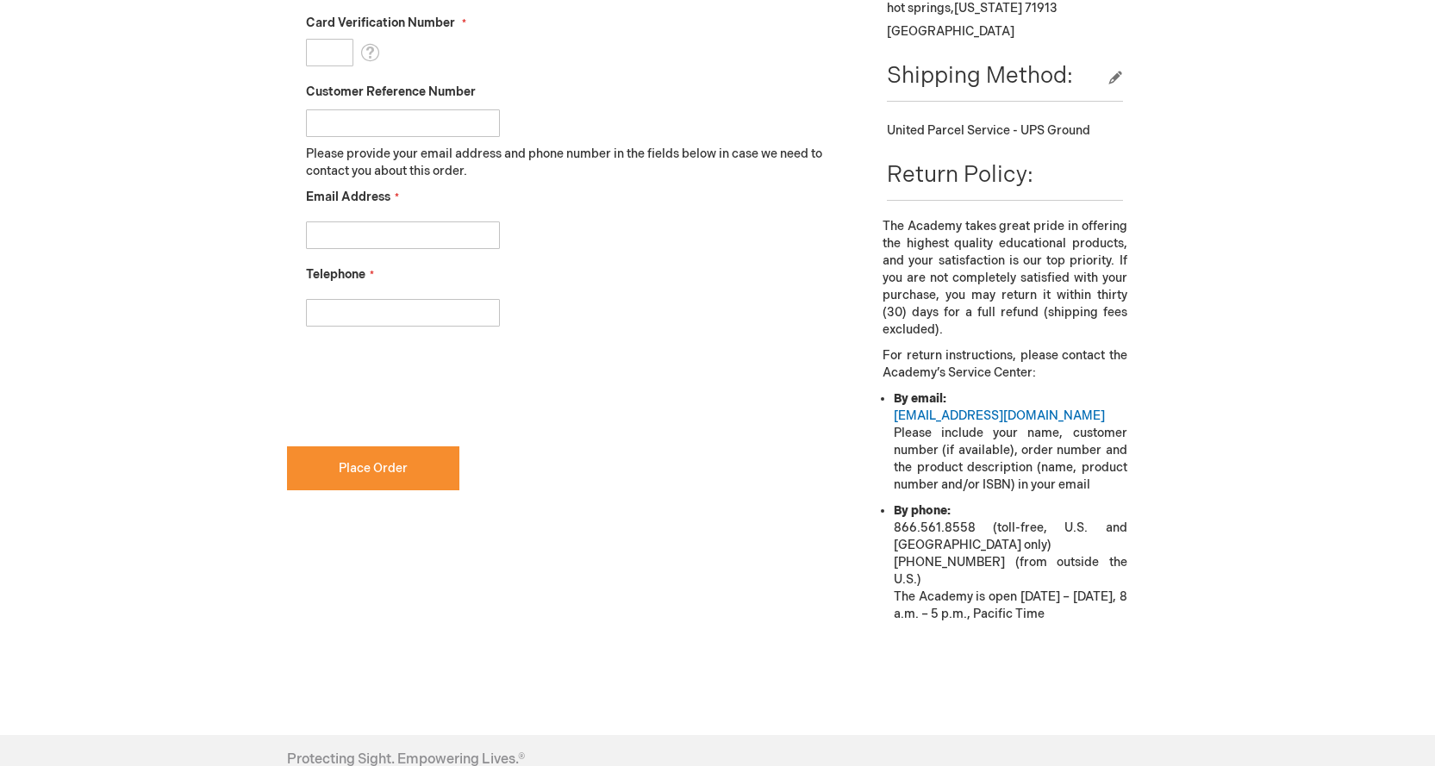
scroll to position [259, 0]
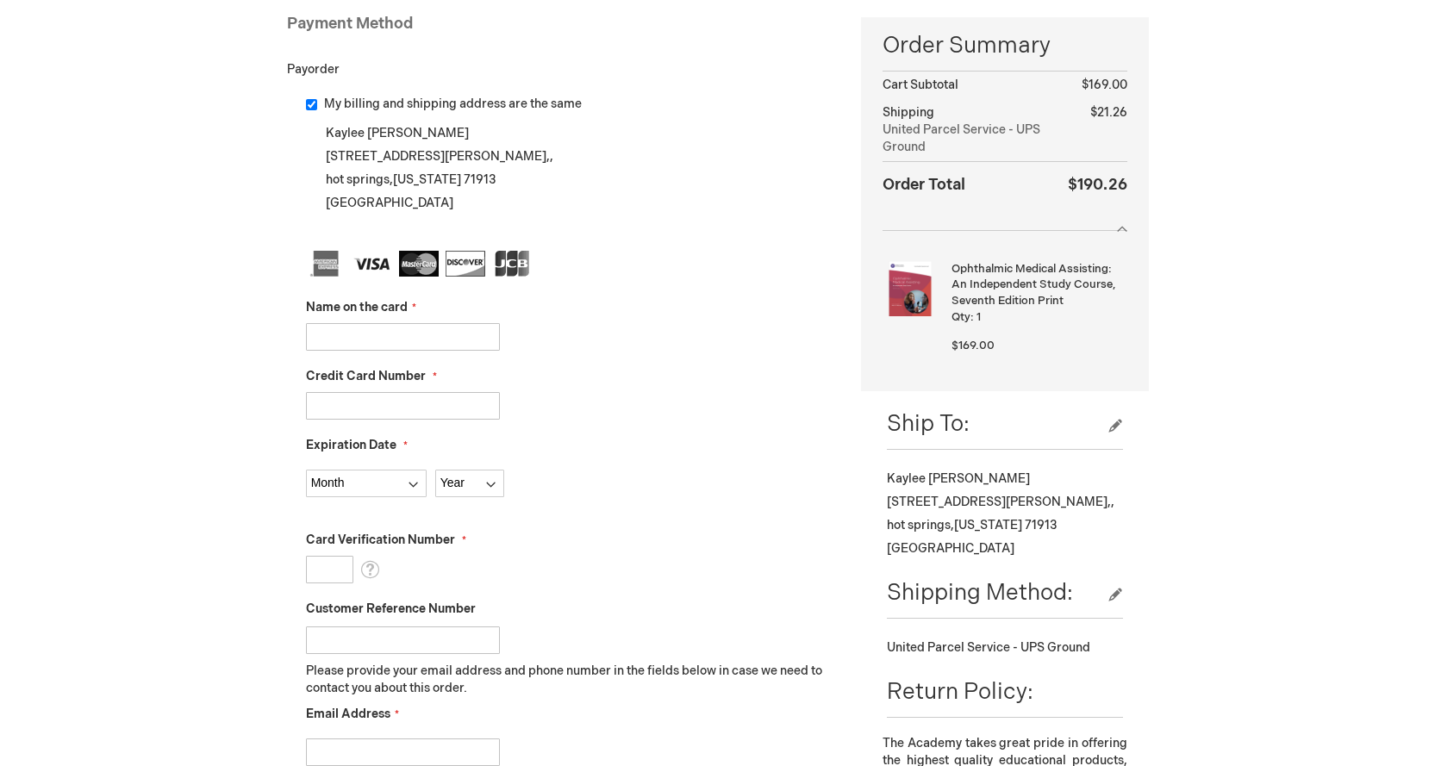
click at [437, 349] on input "Name on the card" at bounding box center [403, 337] width 194 height 28
type input "Richard Braley"
type input "5474975600114234"
select select "8"
select select "2030"
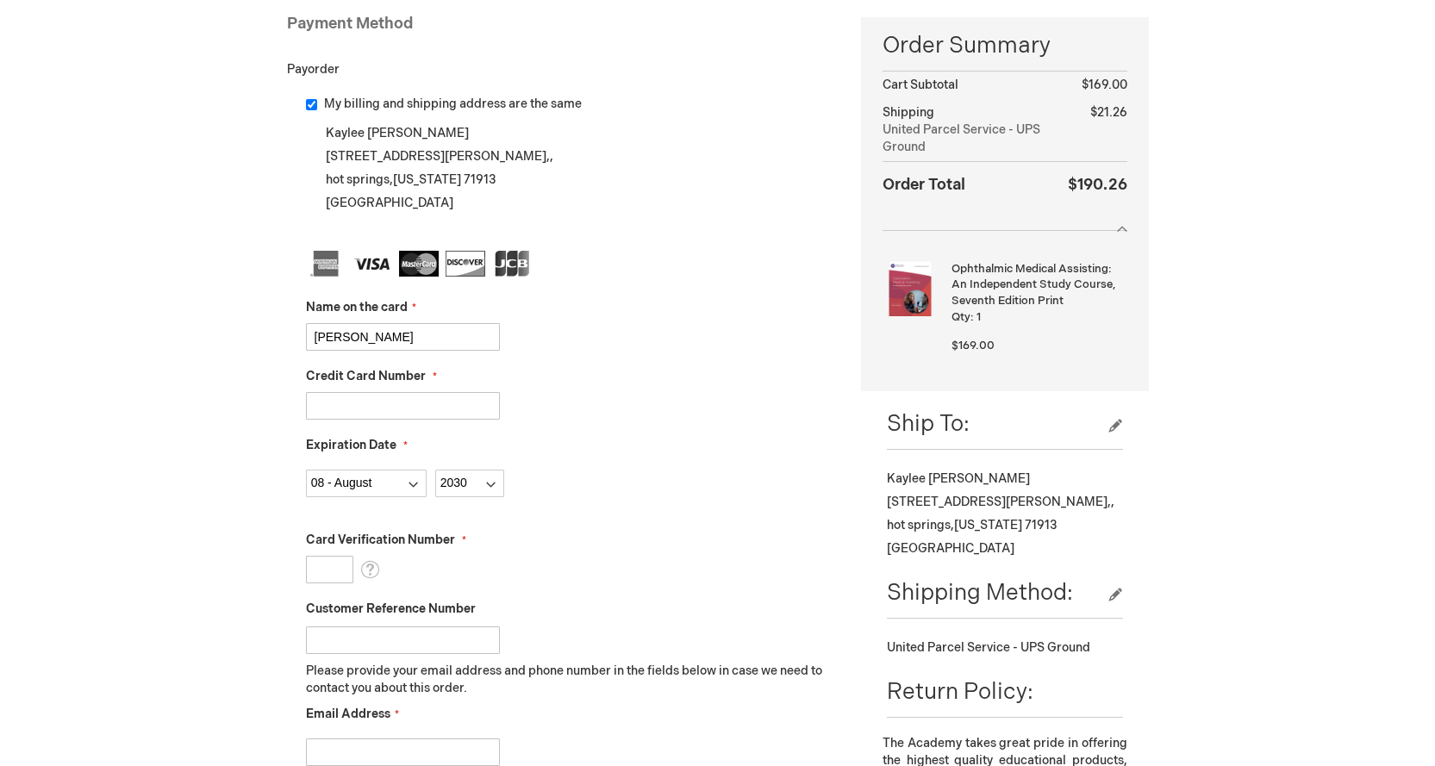
type input "250"
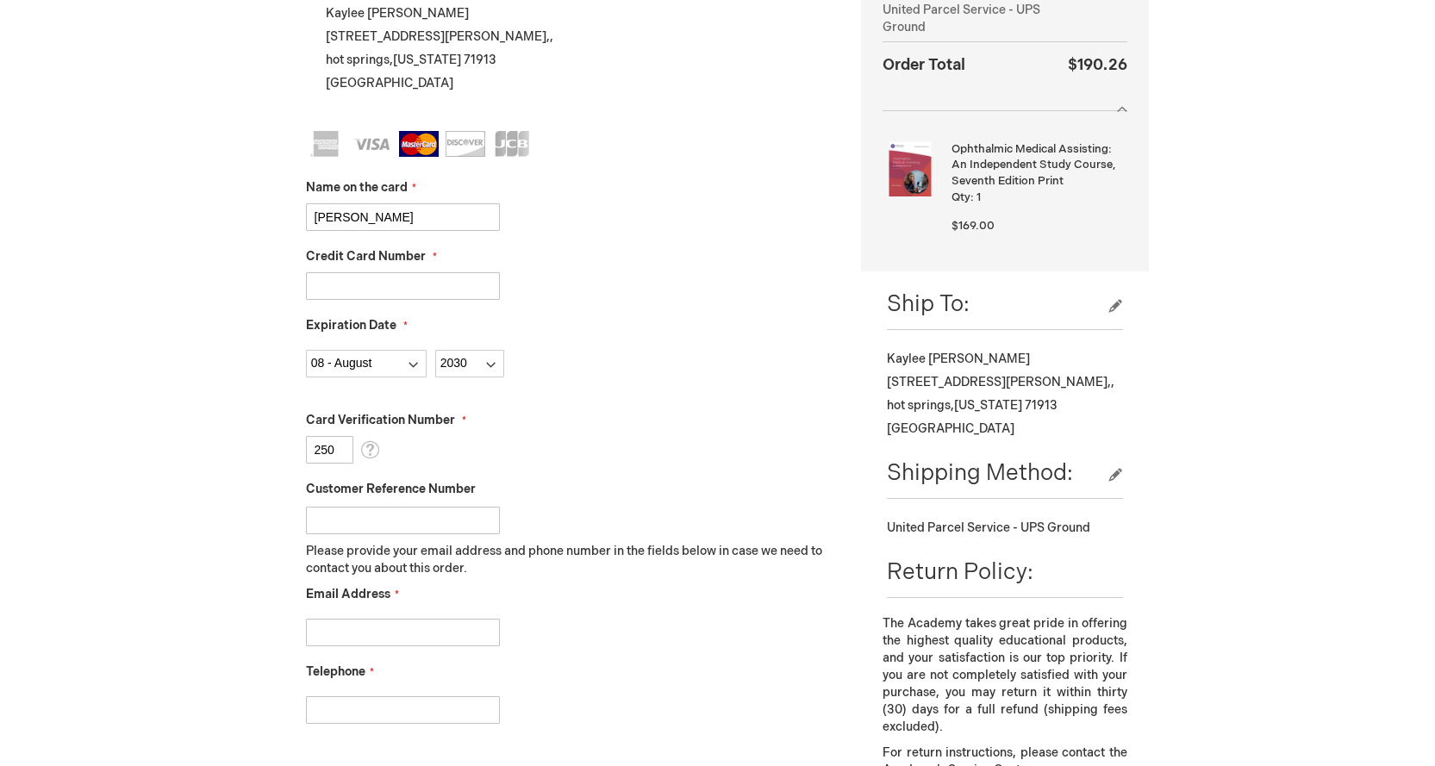
scroll to position [517, 0]
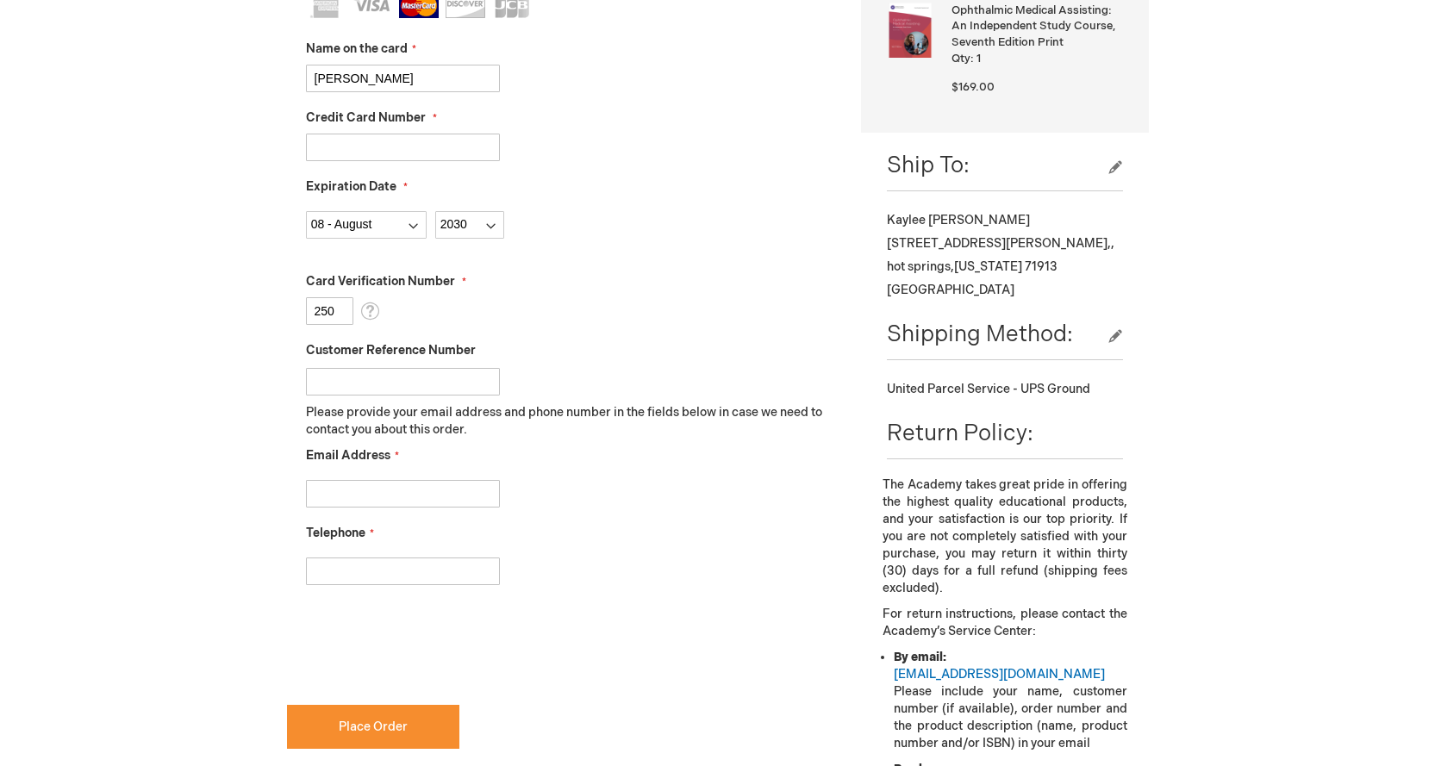
click at [319, 377] on input "Customer Reference Number" at bounding box center [403, 382] width 194 height 28
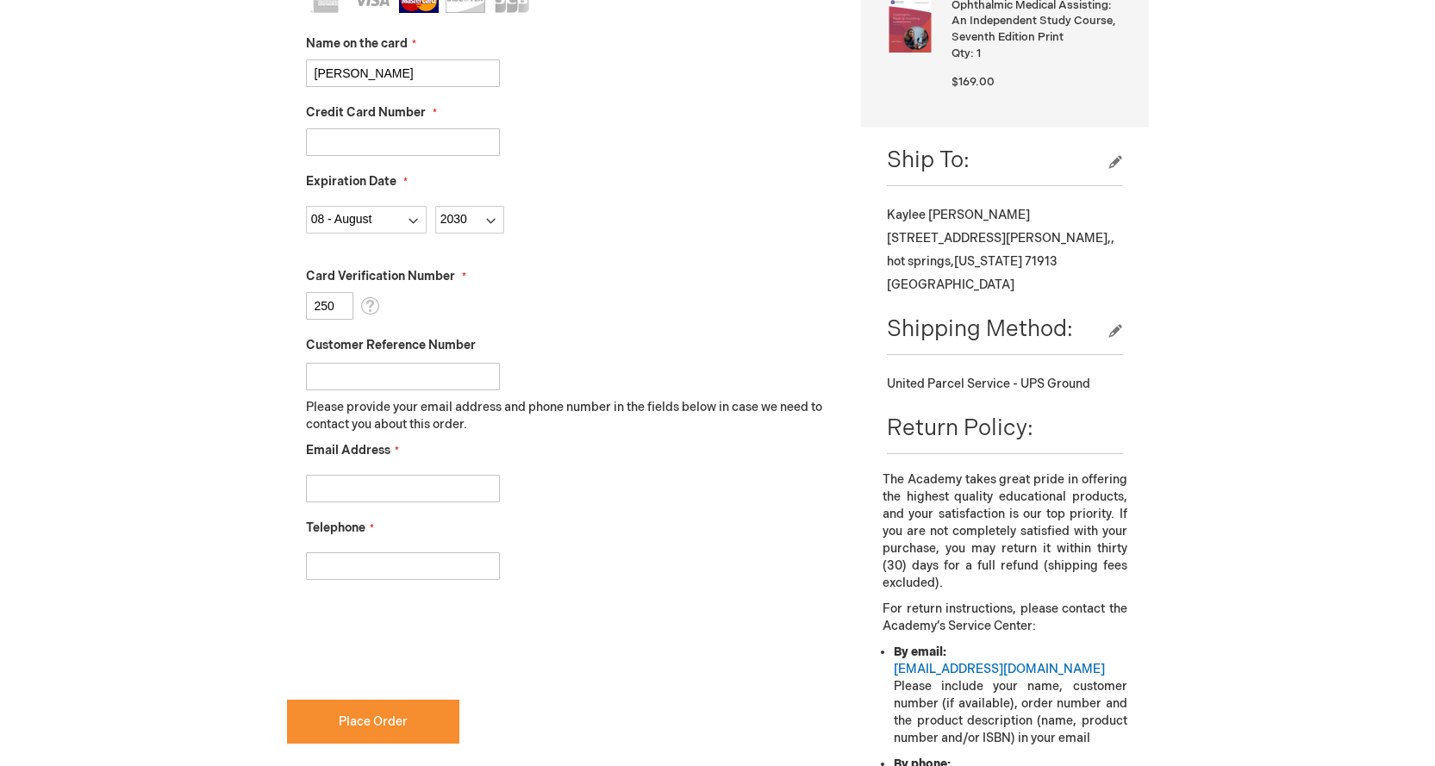
scroll to position [690, 0]
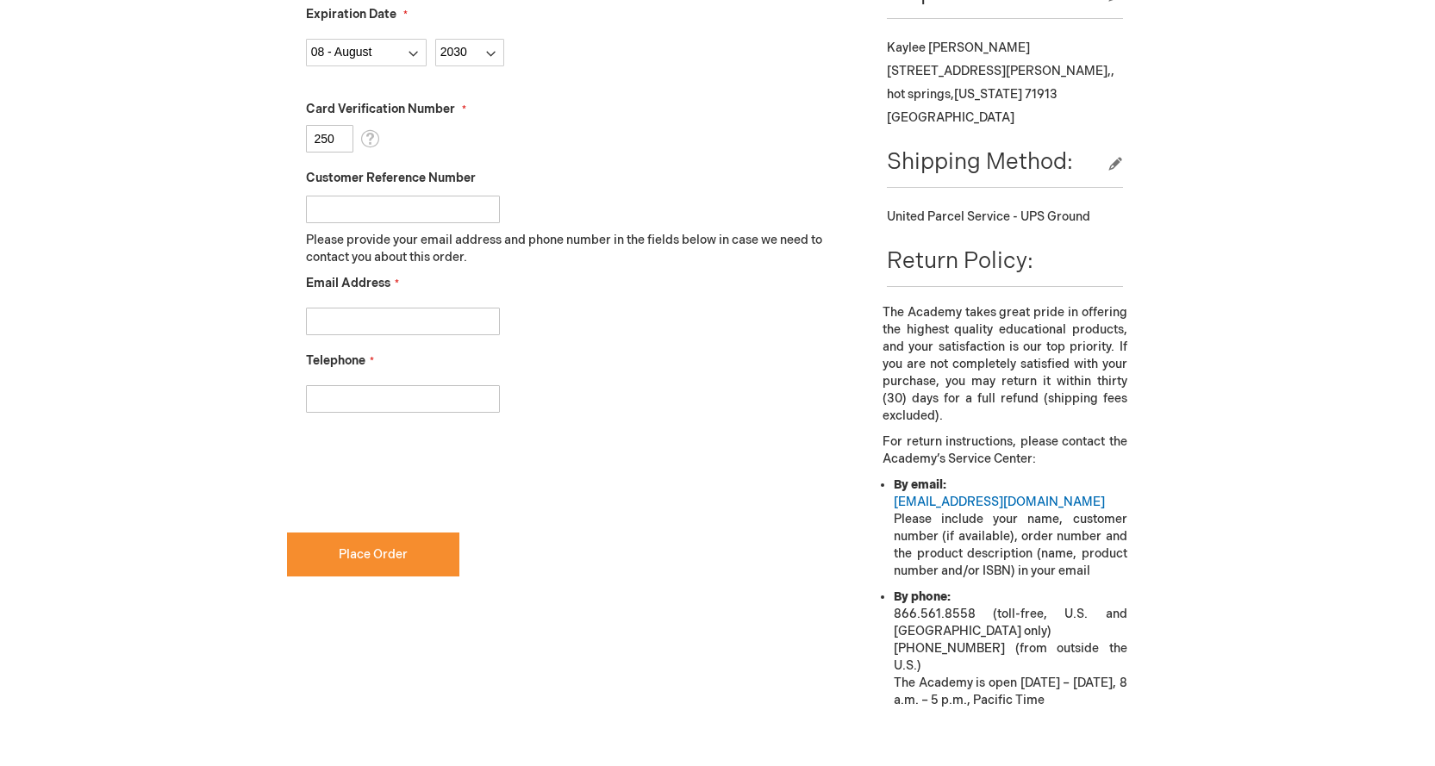
click at [369, 320] on input "Email Address" at bounding box center [403, 322] width 194 height 28
type input "braleykk@gmail.com"
click at [366, 397] on input "Telephone" at bounding box center [403, 399] width 194 height 28
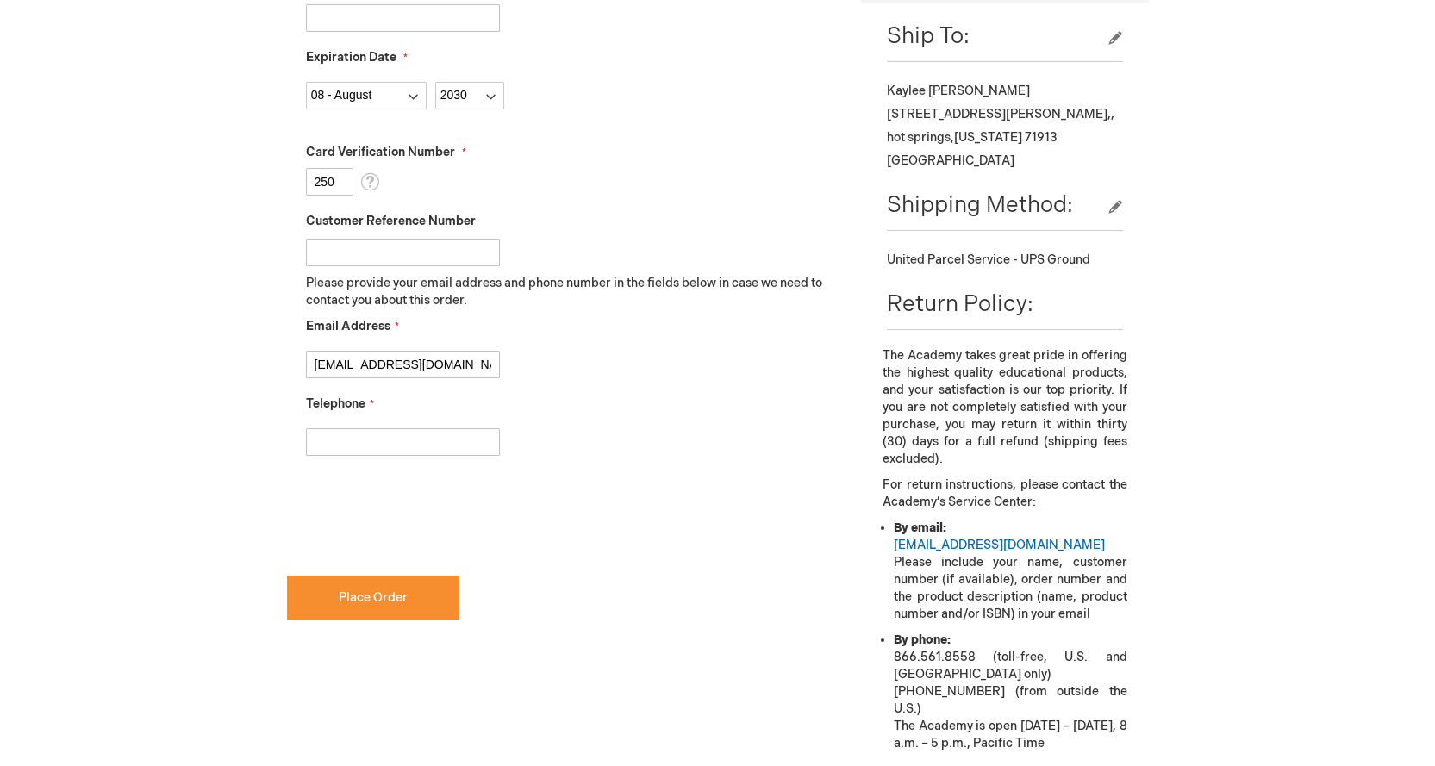
scroll to position [603, 0]
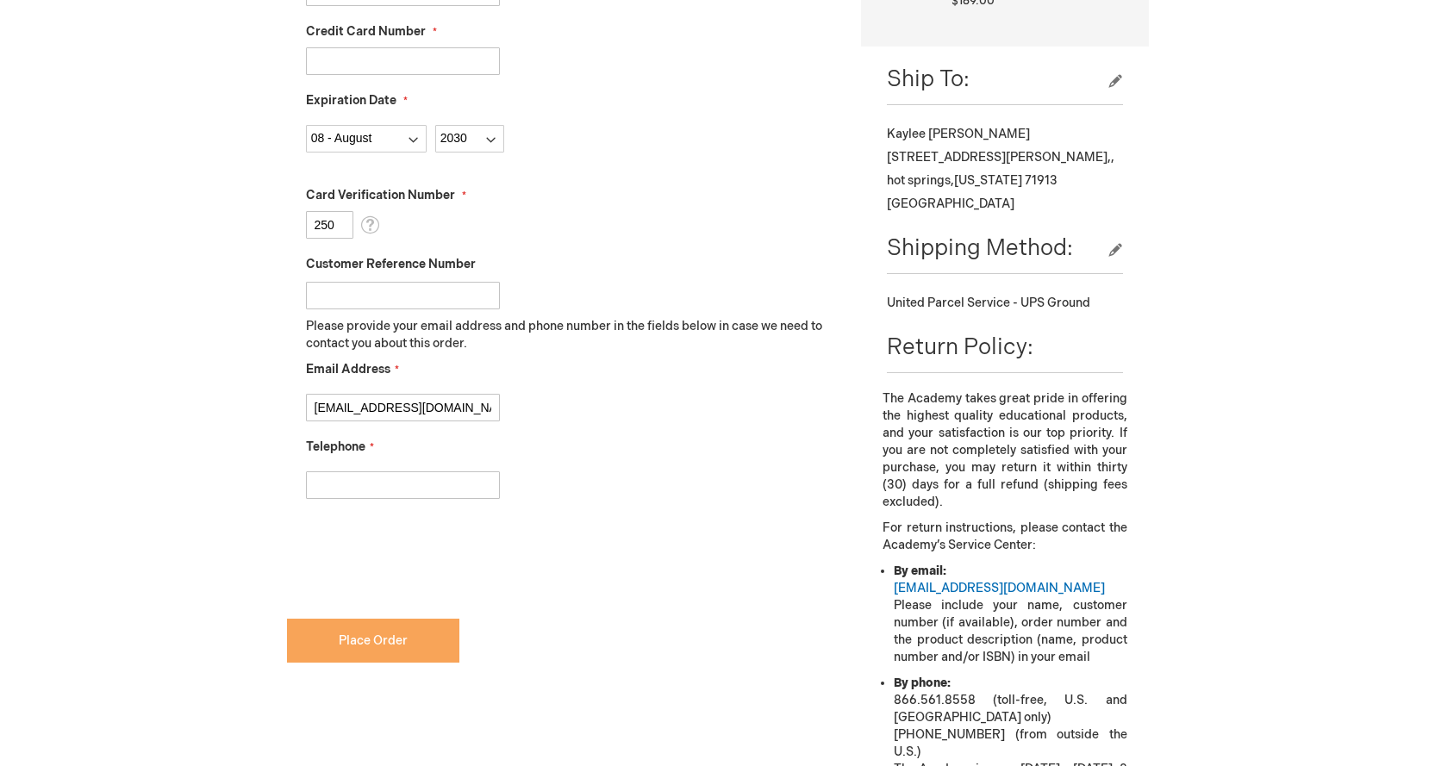
checkbox input "true"
click at [384, 637] on span "Place Order" at bounding box center [373, 641] width 69 height 15
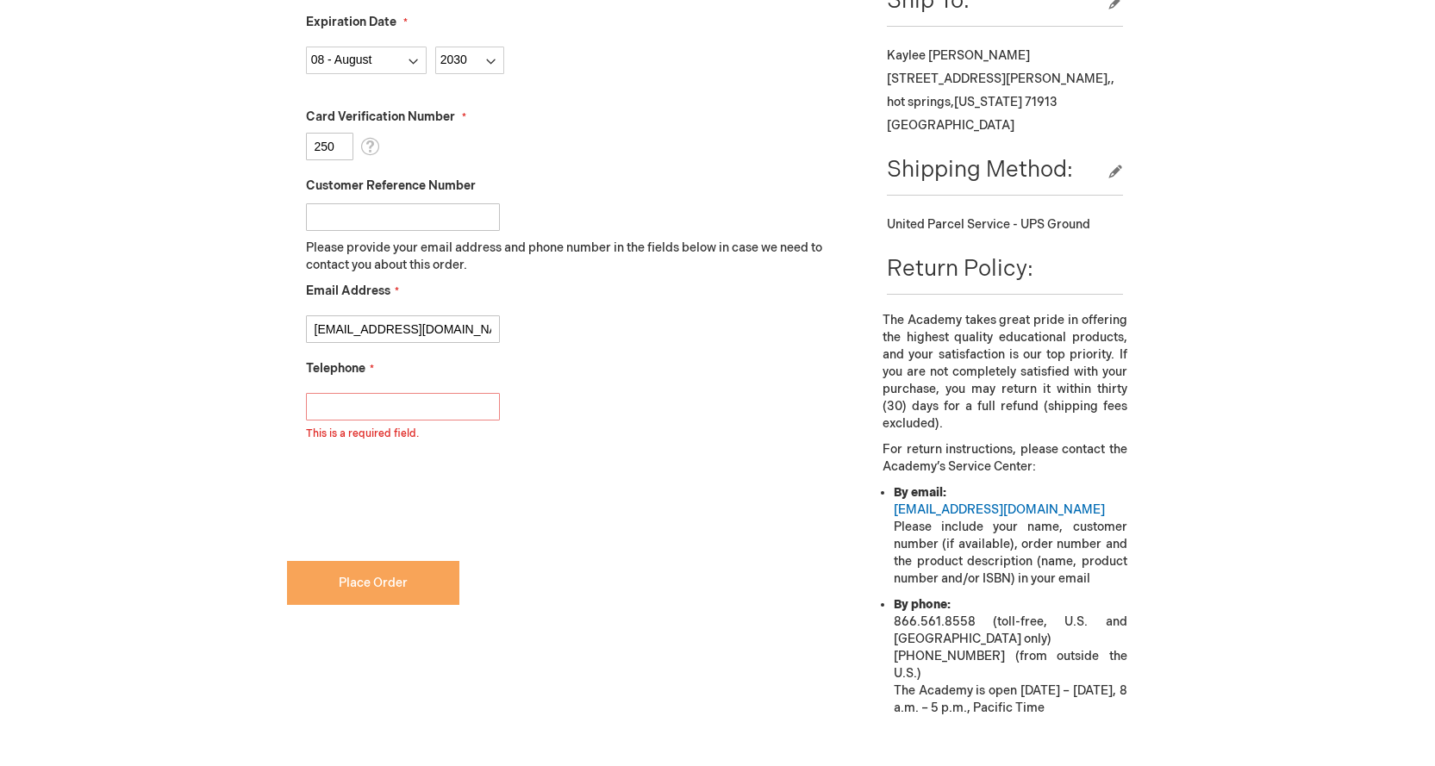
scroll to position [683, 0]
type input "501-525-0790"
click at [434, 573] on button "Place Order" at bounding box center [373, 582] width 172 height 44
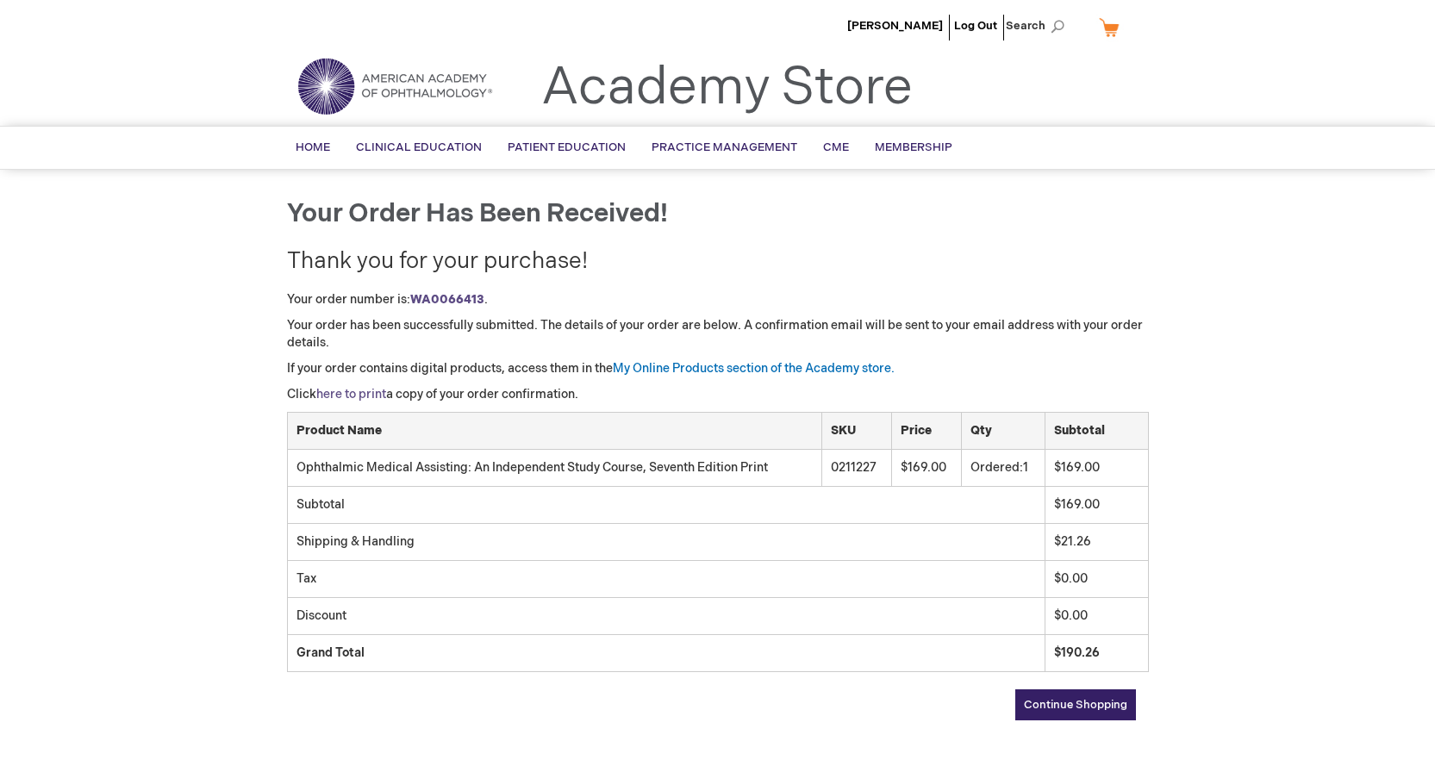
click at [352, 395] on link "here to print" at bounding box center [351, 394] width 70 height 15
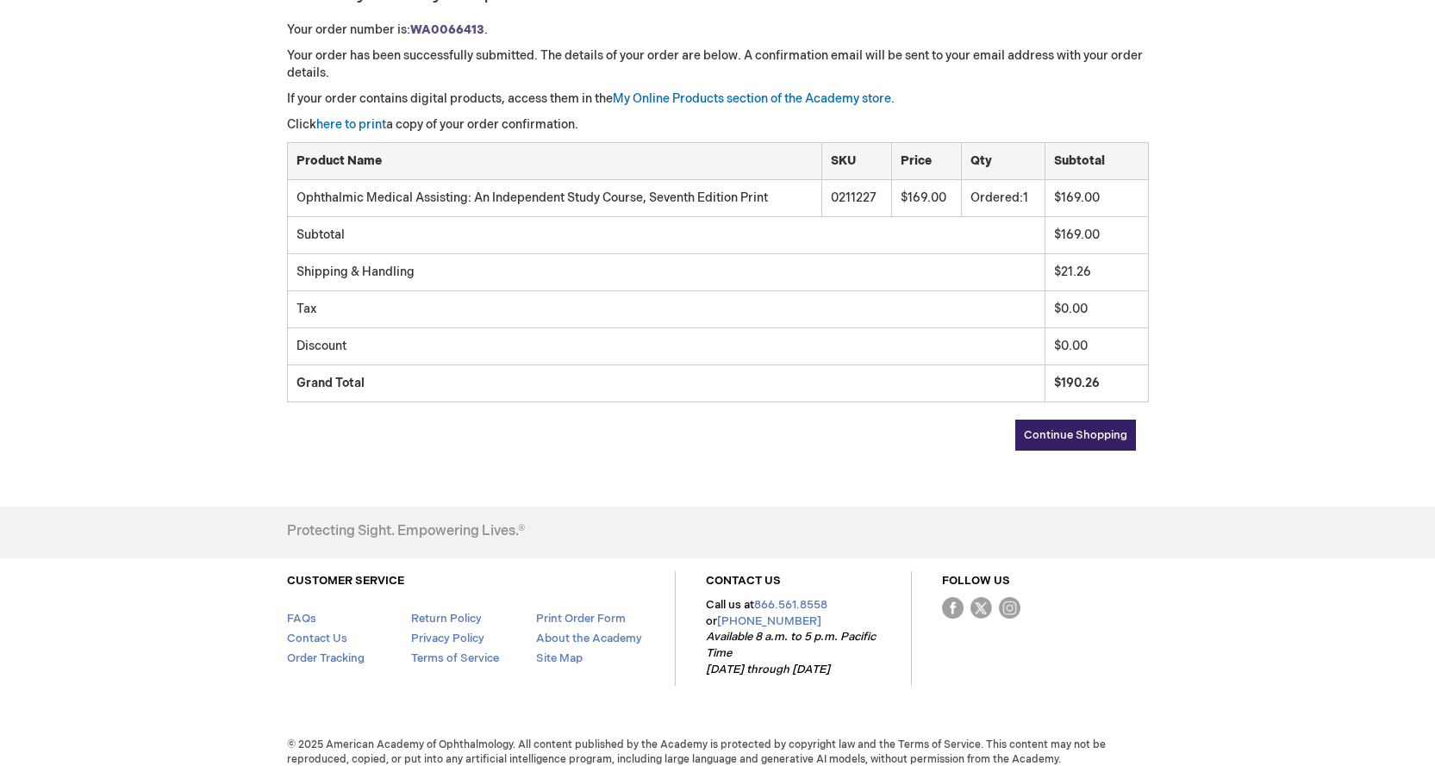
scroll to position [284, 0]
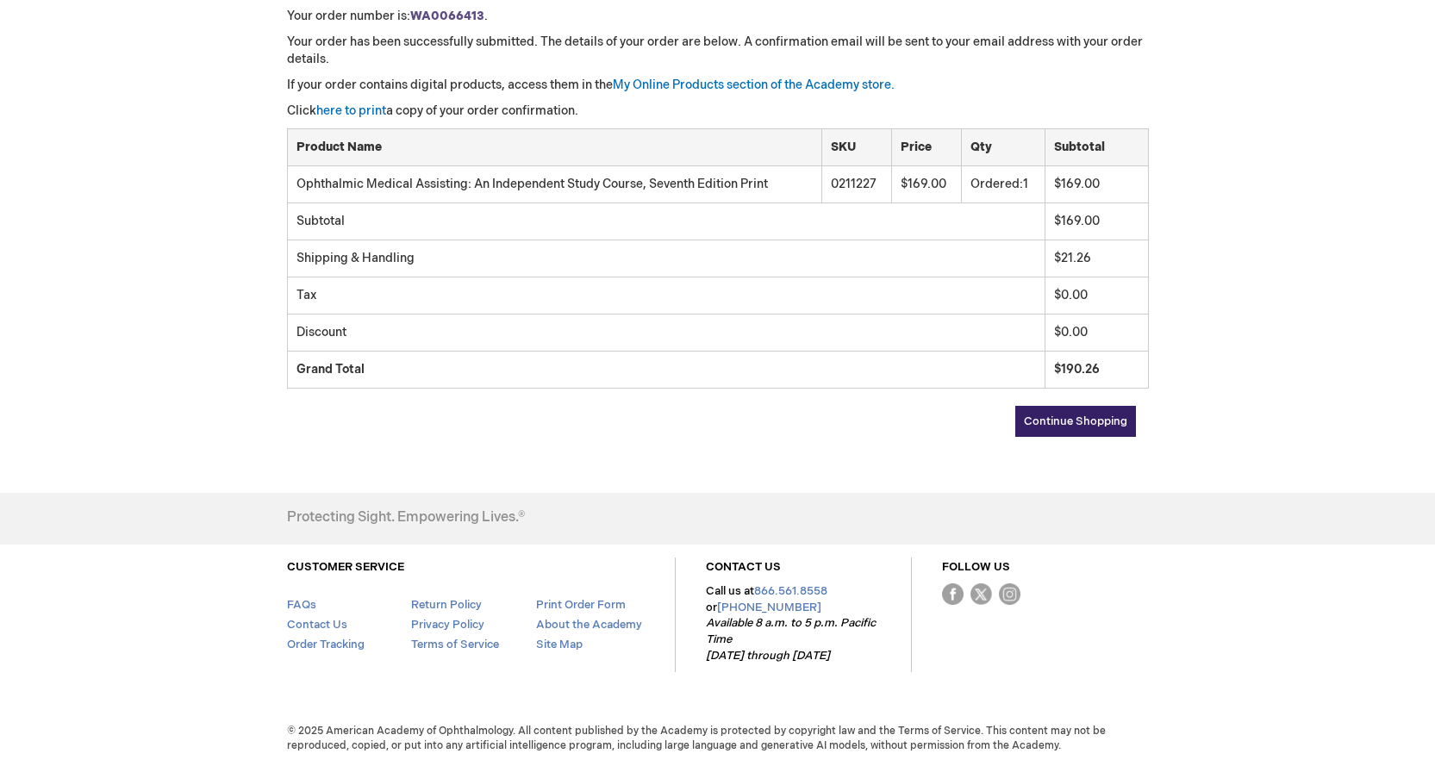
click at [488, 186] on td "Ophthalmic Medical Assisting: An Independent Study Course, Seventh Edition Print" at bounding box center [554, 184] width 535 height 36
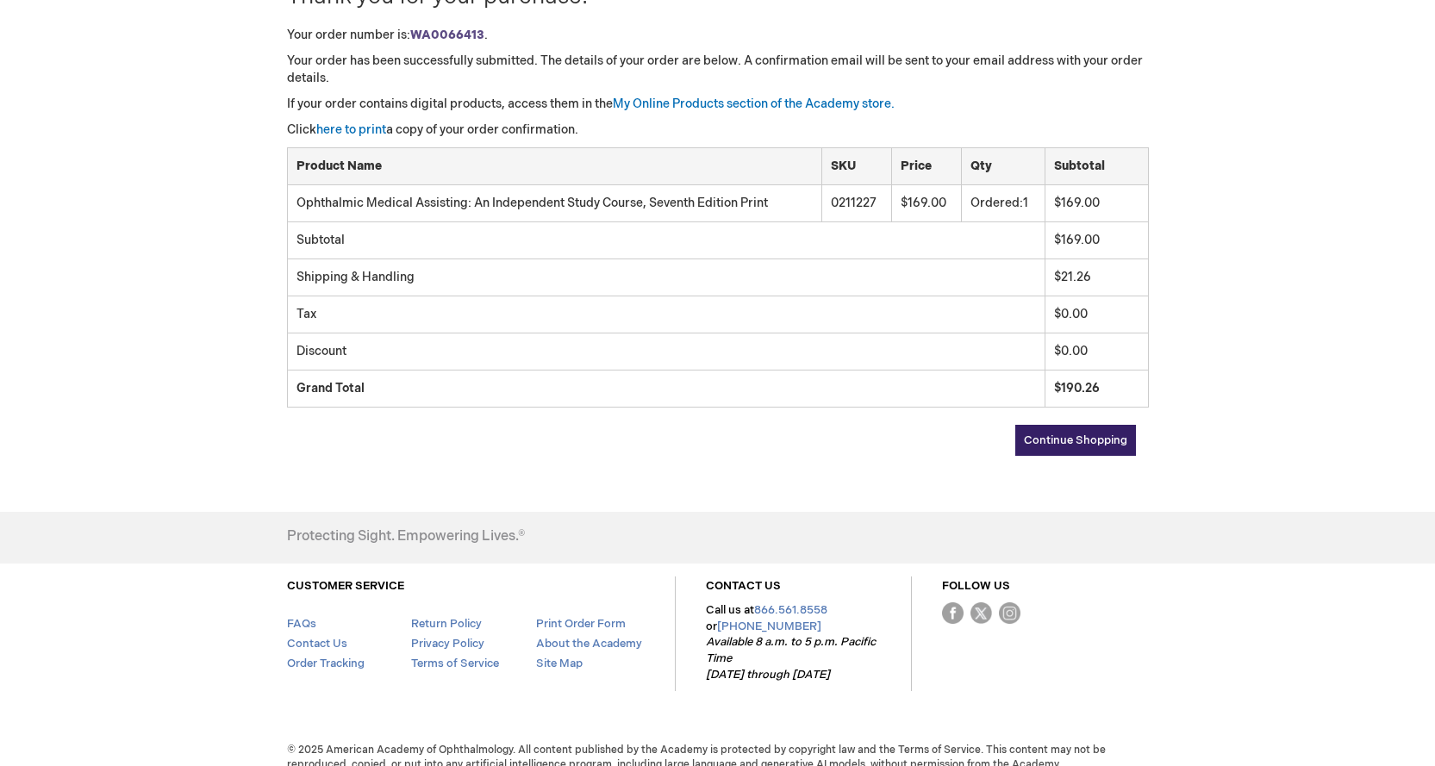
scroll to position [0, 0]
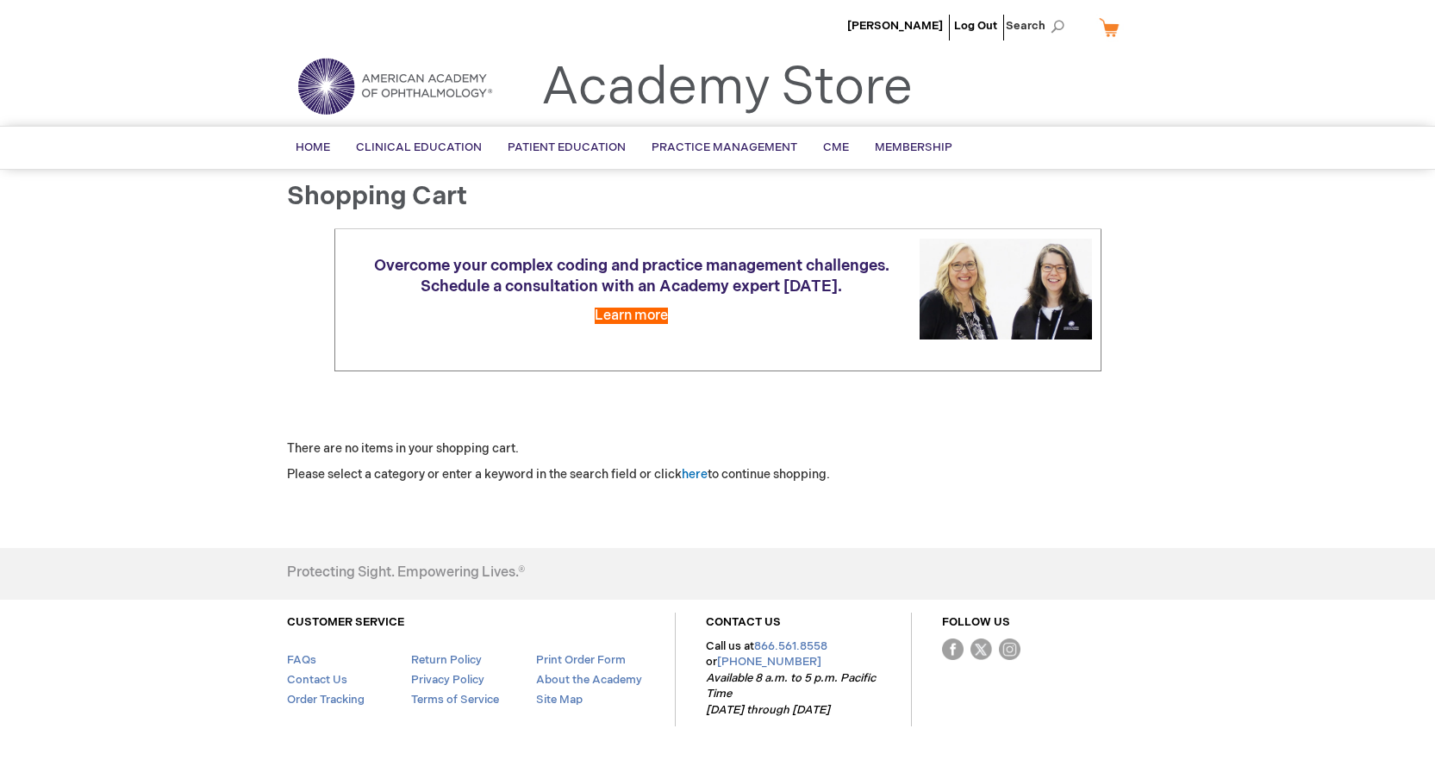
click at [147, 282] on div "Kaylee Koonce Log Out Search My Cart CLOSE RECENTLY ADDED ITEM(S) Close There a…" at bounding box center [717, 411] width 1435 height 822
click at [1062, 23] on span "Search" at bounding box center [1039, 26] width 66 height 34
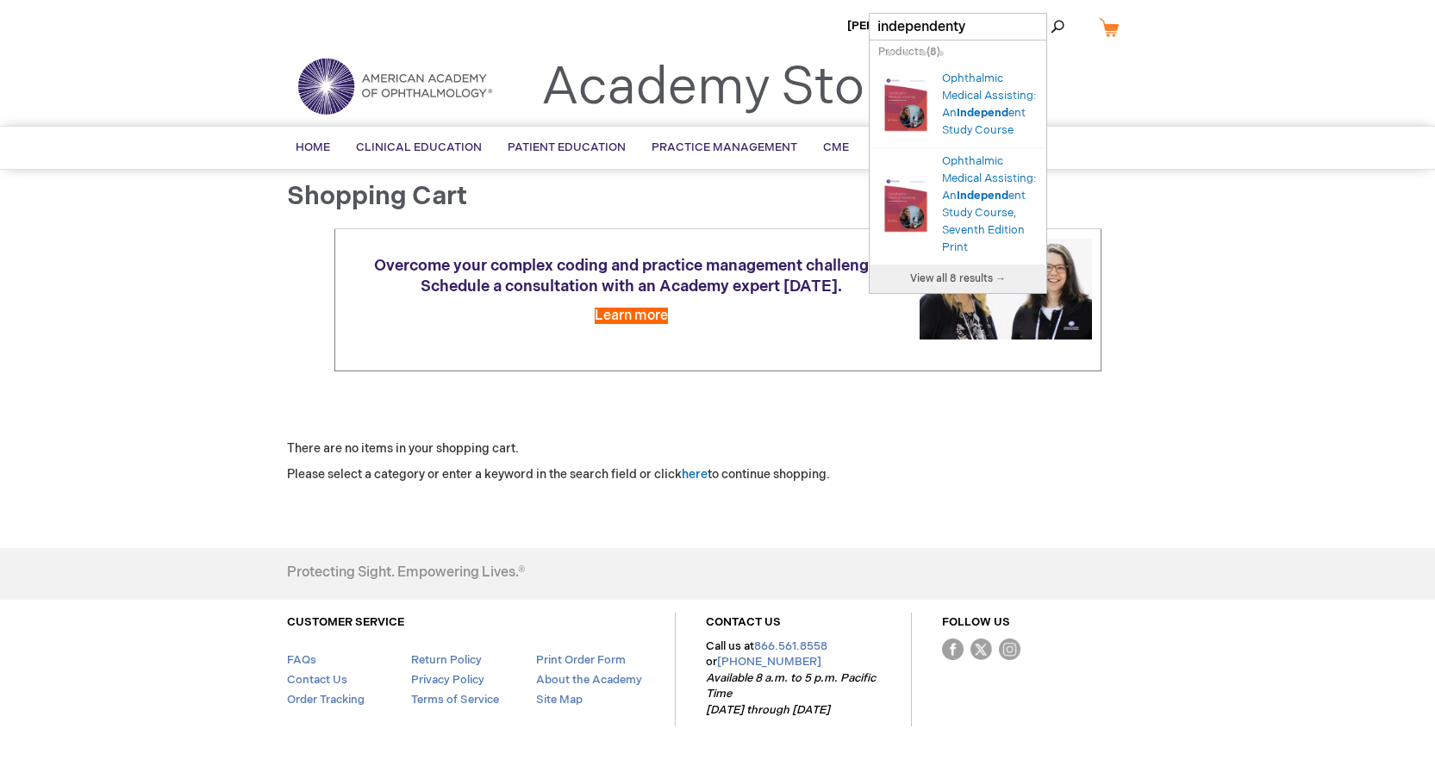
type input "independent"
click at [928, 111] on img "Search Autocomplete Result" at bounding box center [905, 103] width 55 height 69
click at [922, 120] on img "Search Autocomplete Result" at bounding box center [905, 103] width 55 height 69
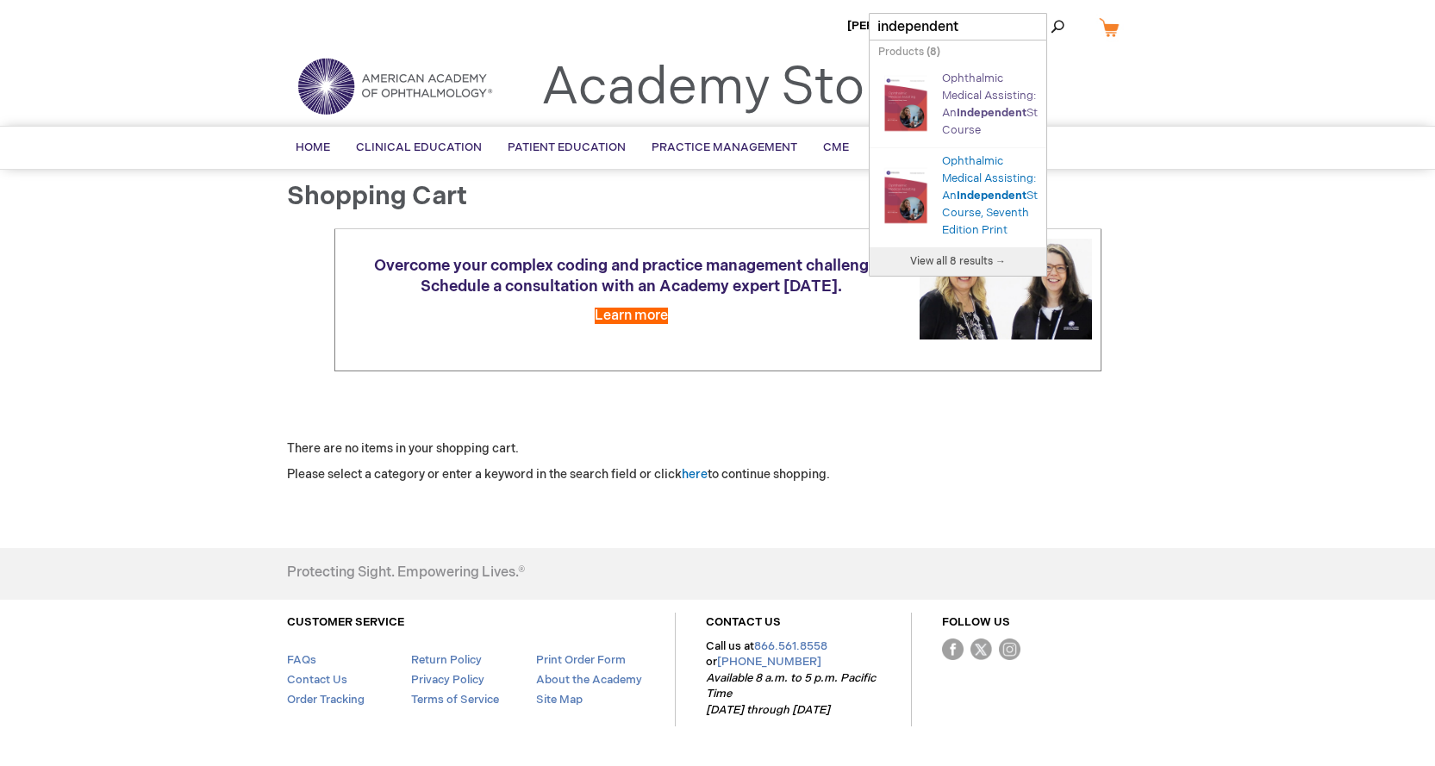
click at [971, 116] on link "Ophthalmic Medical Assisting: An Independent Study Course" at bounding box center [999, 105] width 115 height 66
click at [903, 112] on img "Search Autocomplete Result" at bounding box center [905, 103] width 55 height 69
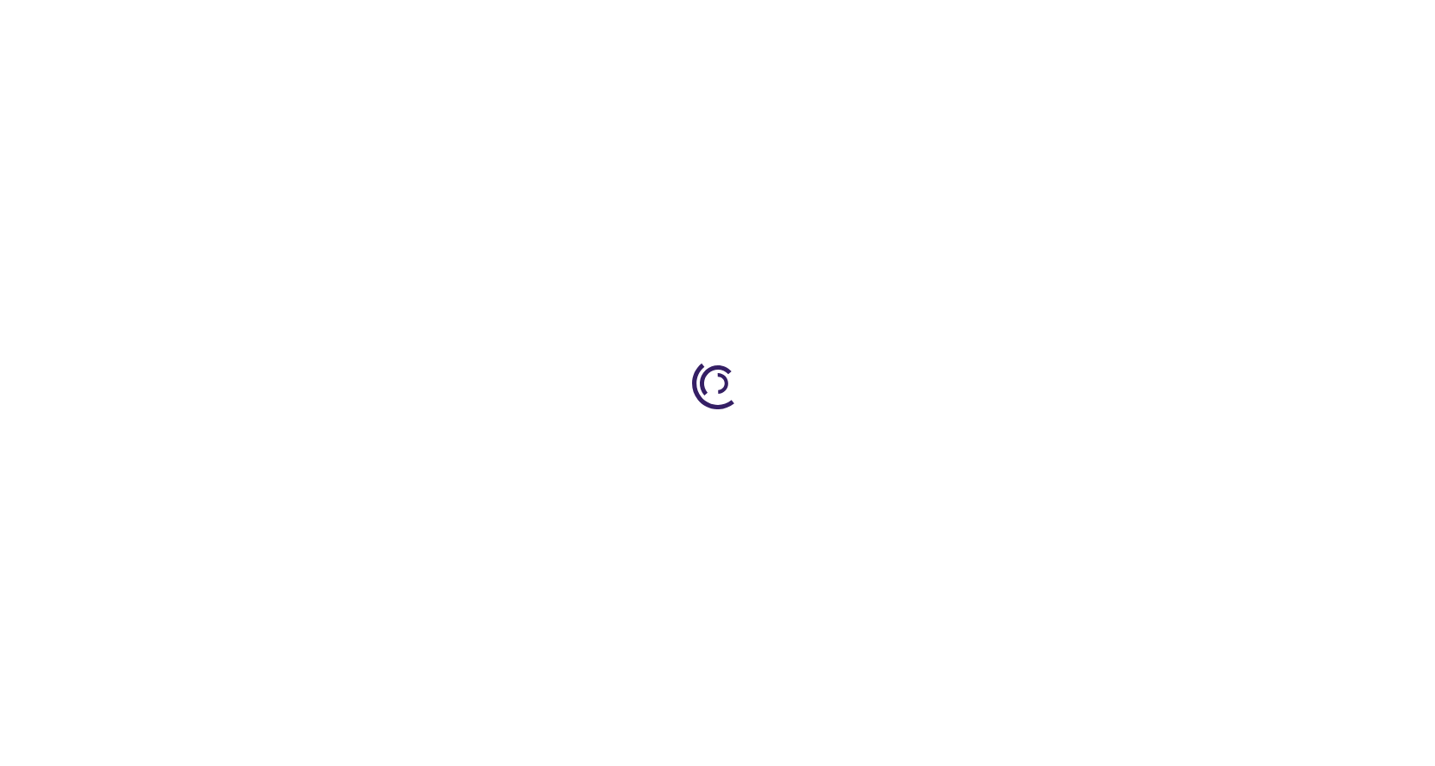
type input "0"
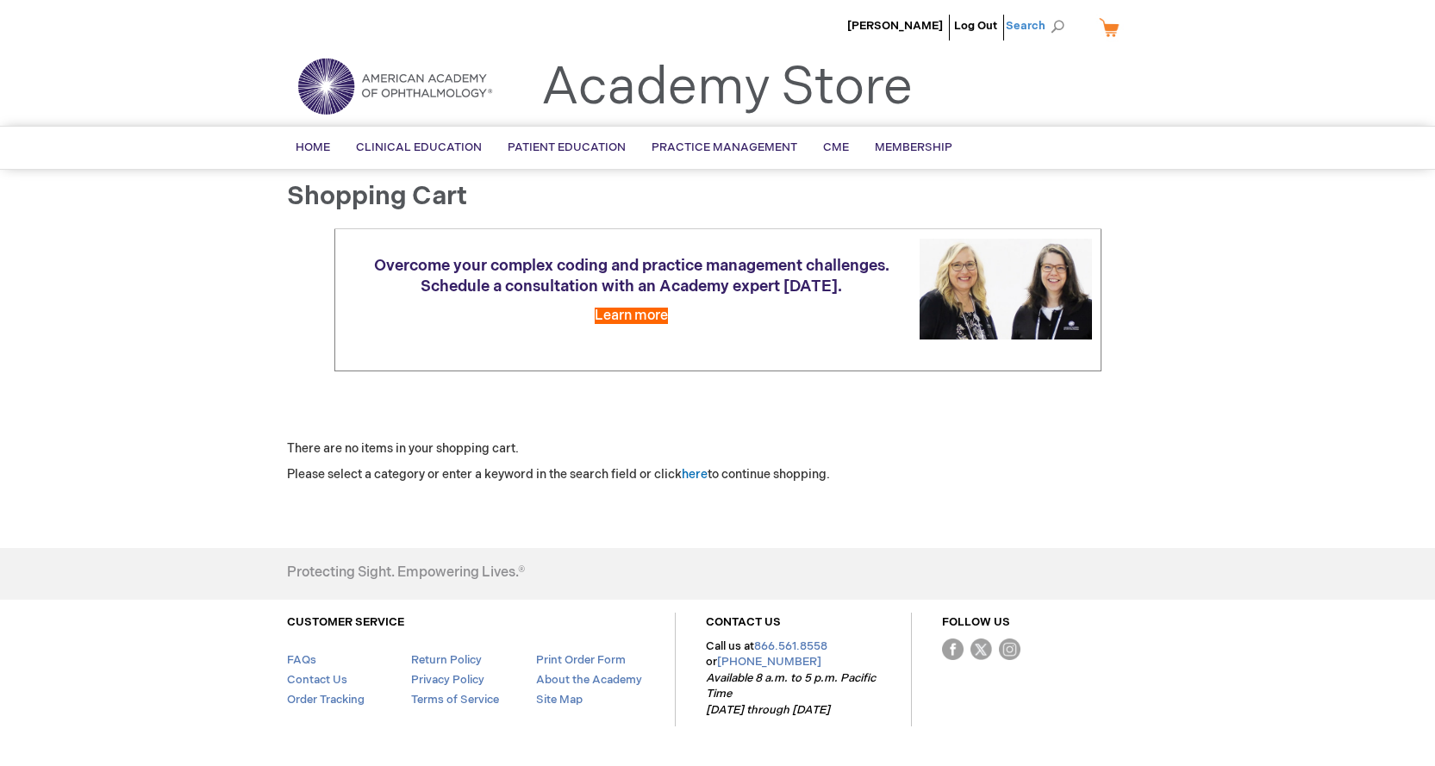
click at [1051, 30] on span "Search" at bounding box center [1039, 26] width 66 height 34
type input "independent"
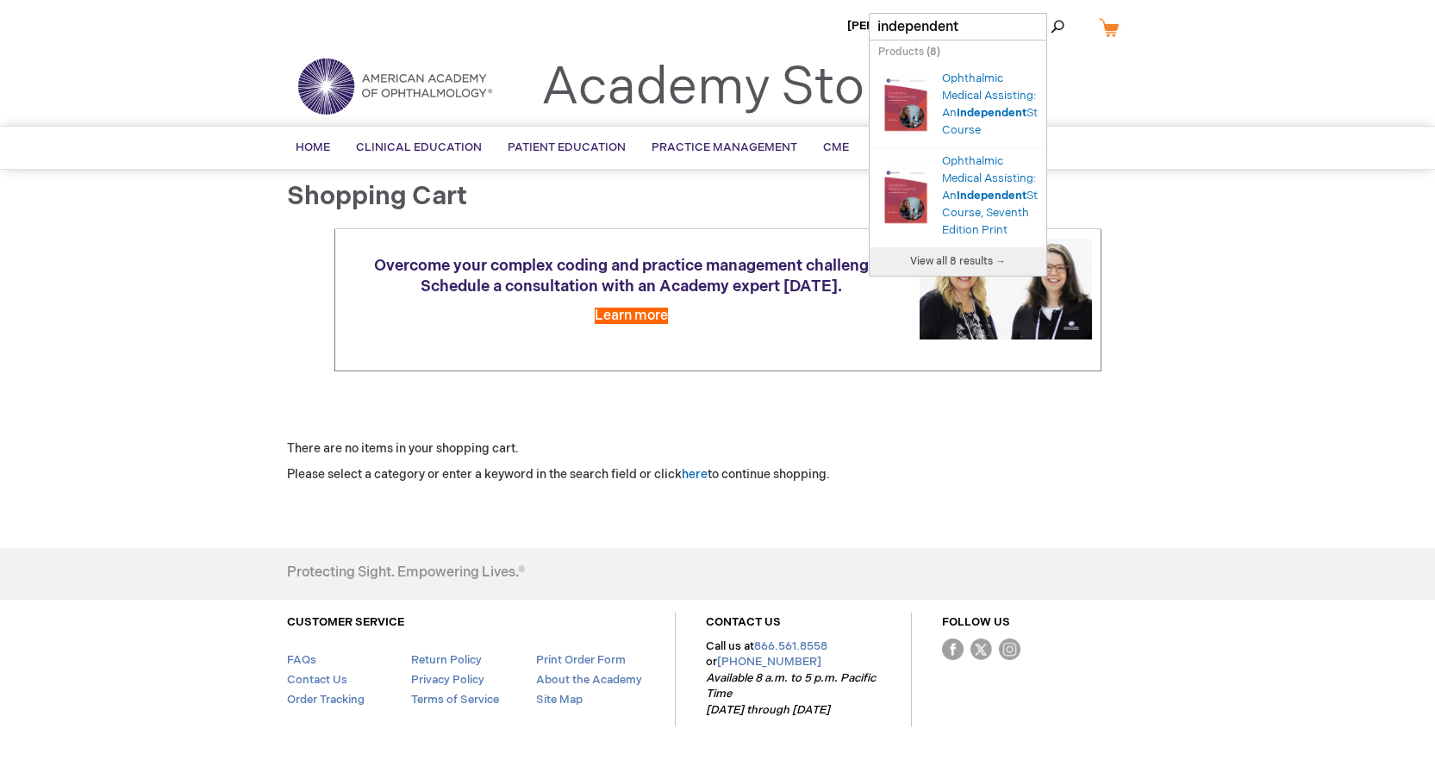
drag, startPoint x: 978, startPoint y: 23, endPoint x: 887, endPoint y: 8, distance: 92.7
click at [890, 8] on div "[PERSON_NAME] Log Out Search My Cart CLOSE RECENTLY ADDED ITEM(S) Close There a…" at bounding box center [717, 411] width 1435 height 822
